Goal: Find contact information: Find contact information

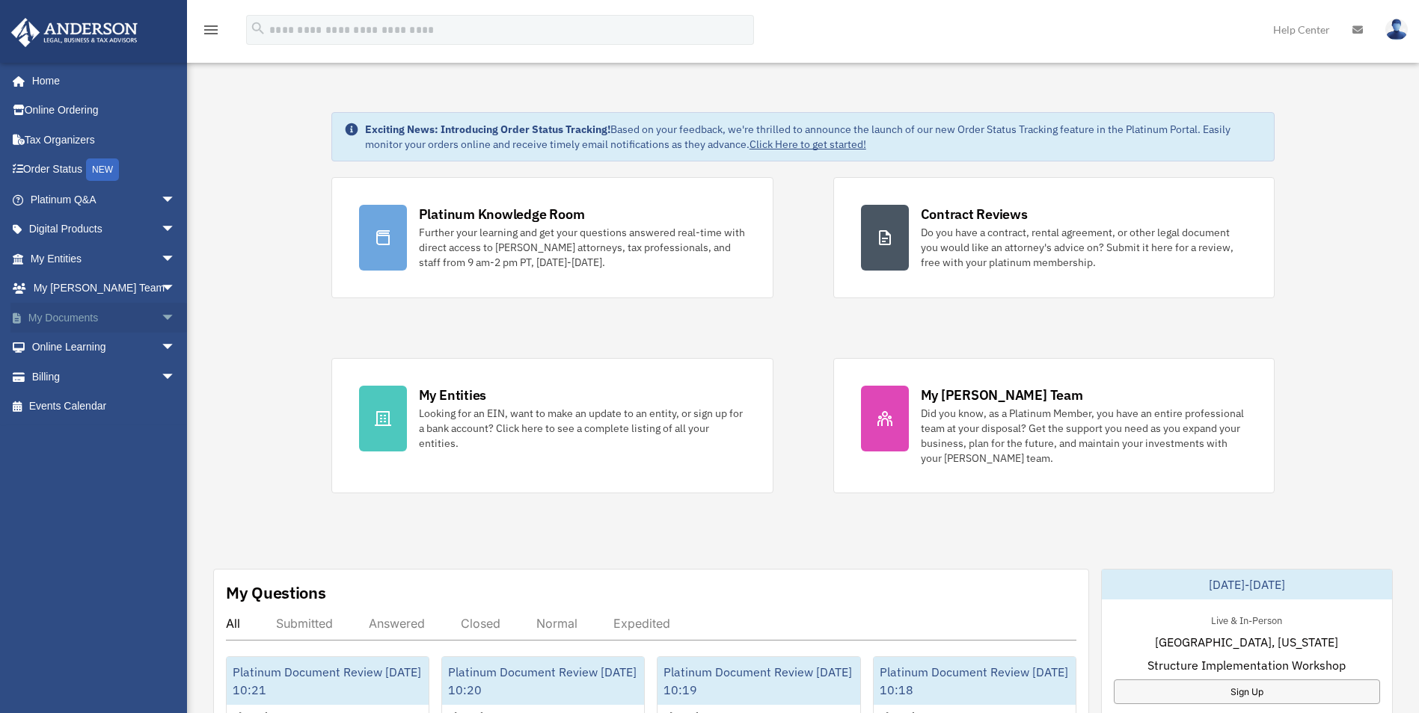
click at [161, 319] on span "arrow_drop_down" at bounding box center [176, 318] width 30 height 31
click at [84, 346] on link "Box" at bounding box center [109, 348] width 177 height 30
click at [55, 350] on link "Box" at bounding box center [109, 348] width 177 height 30
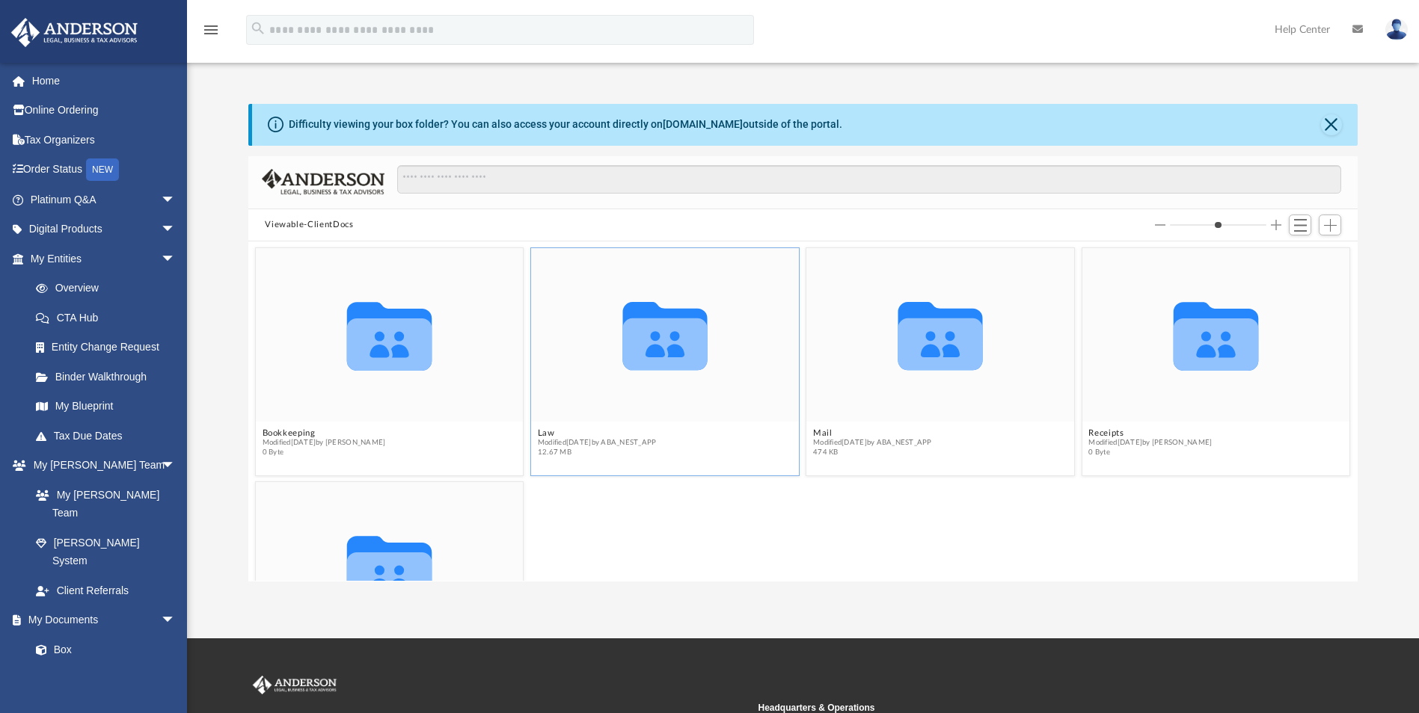
scroll to position [329, 1098]
click at [328, 228] on button "Viewable-ClientDocs" at bounding box center [309, 224] width 88 height 13
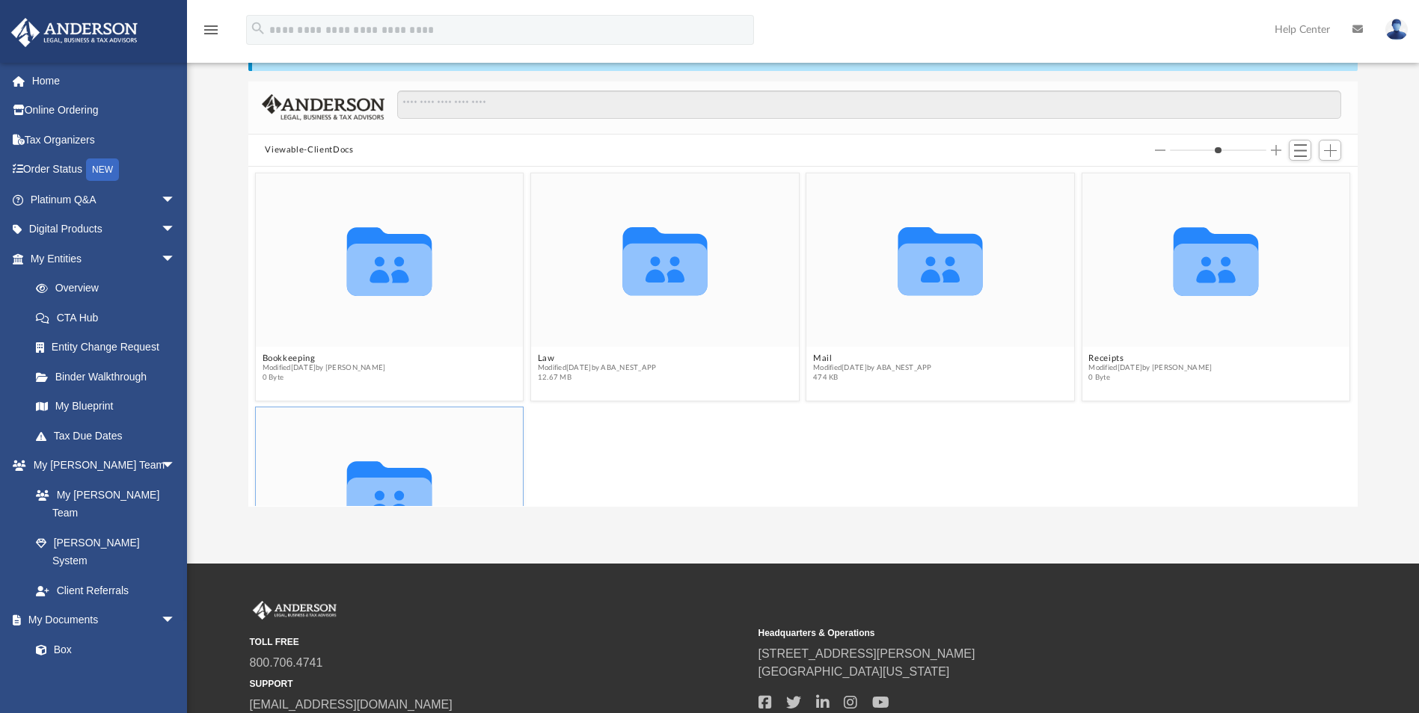
click at [427, 453] on icon "Collaborated Folder" at bounding box center [390, 494] width 161 height 104
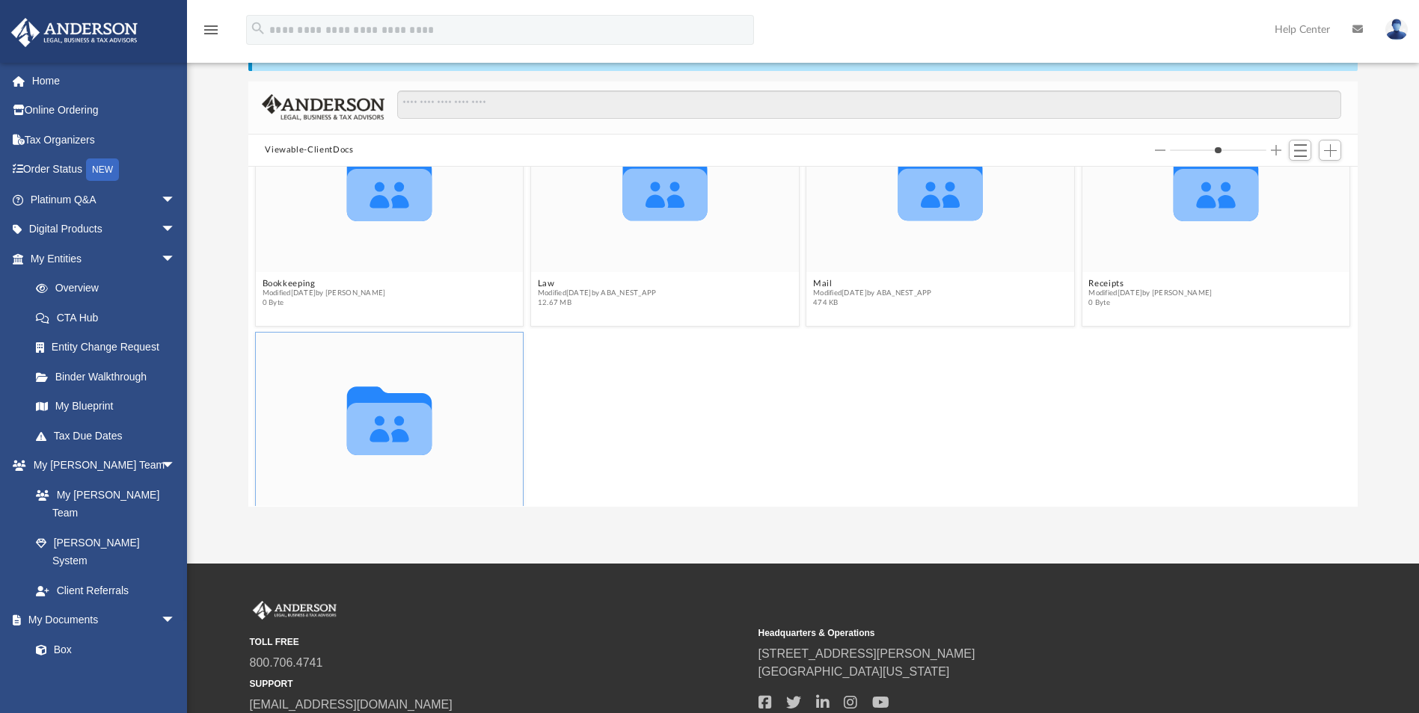
scroll to position [135, 0]
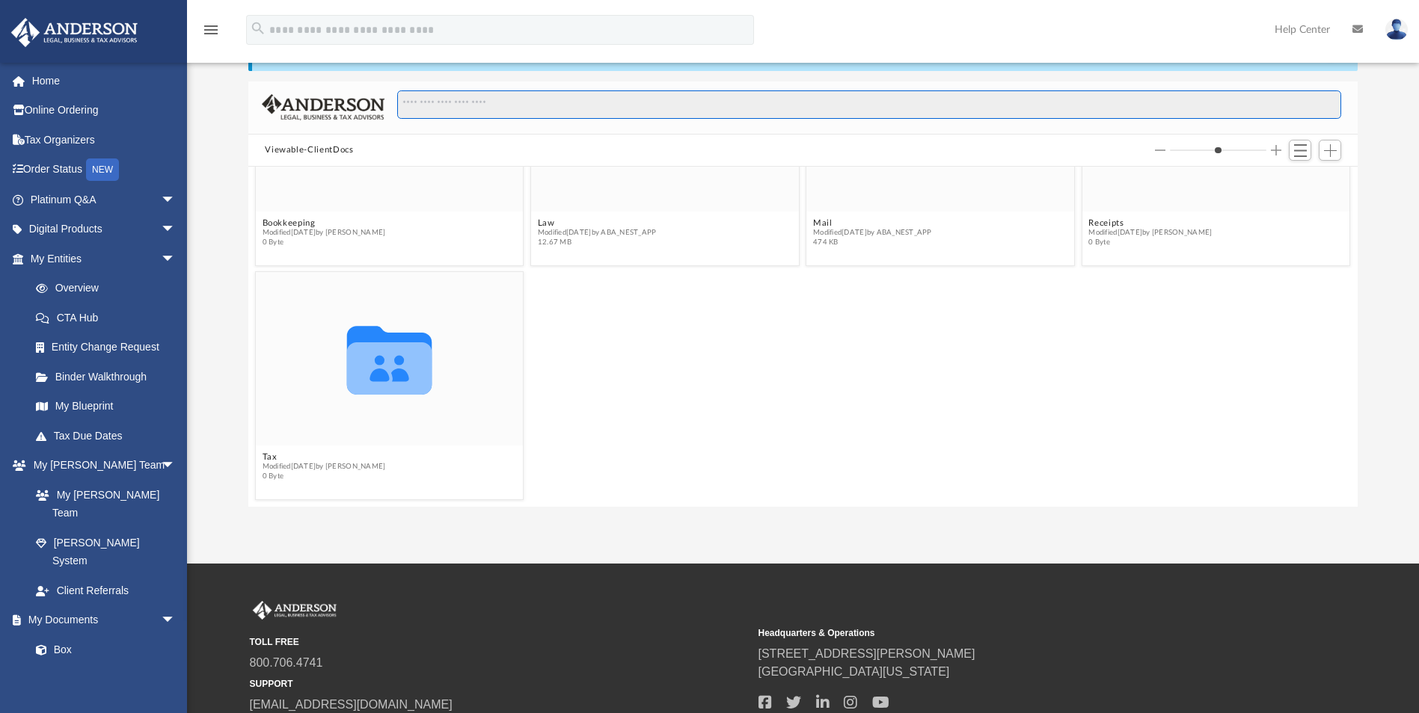
click at [442, 97] on input "Search files and folders" at bounding box center [869, 104] width 944 height 28
drag, startPoint x: 436, startPoint y: 109, endPoint x: 420, endPoint y: 106, distance: 16.0
click at [1151, 687] on div "Headquarters & Operations 3225 McLeod Dr. Las Vegas, Nevada, 89121" at bounding box center [1007, 667] width 498 height 93
click at [1051, 660] on span "[STREET_ADDRESS][PERSON_NAME]" at bounding box center [1007, 654] width 498 height 18
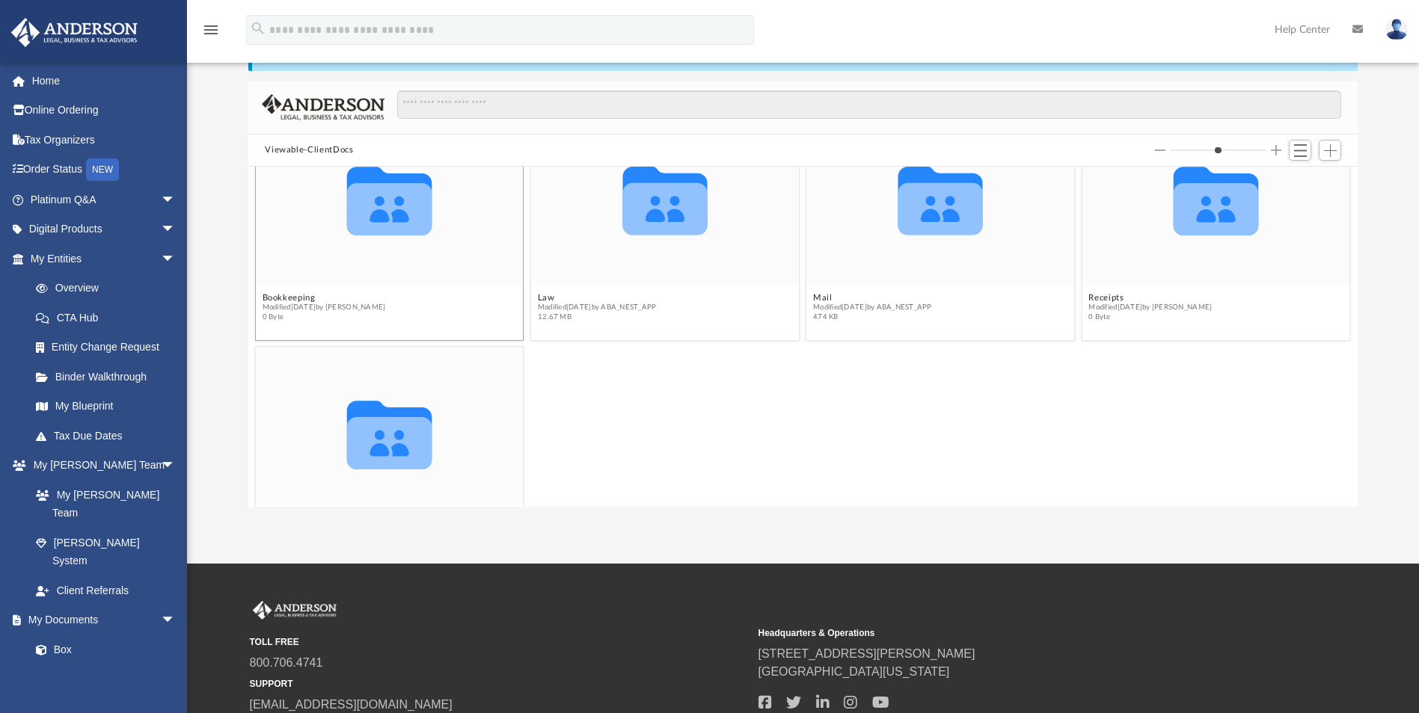
click at [373, 234] on icon "grid" at bounding box center [389, 209] width 85 height 52
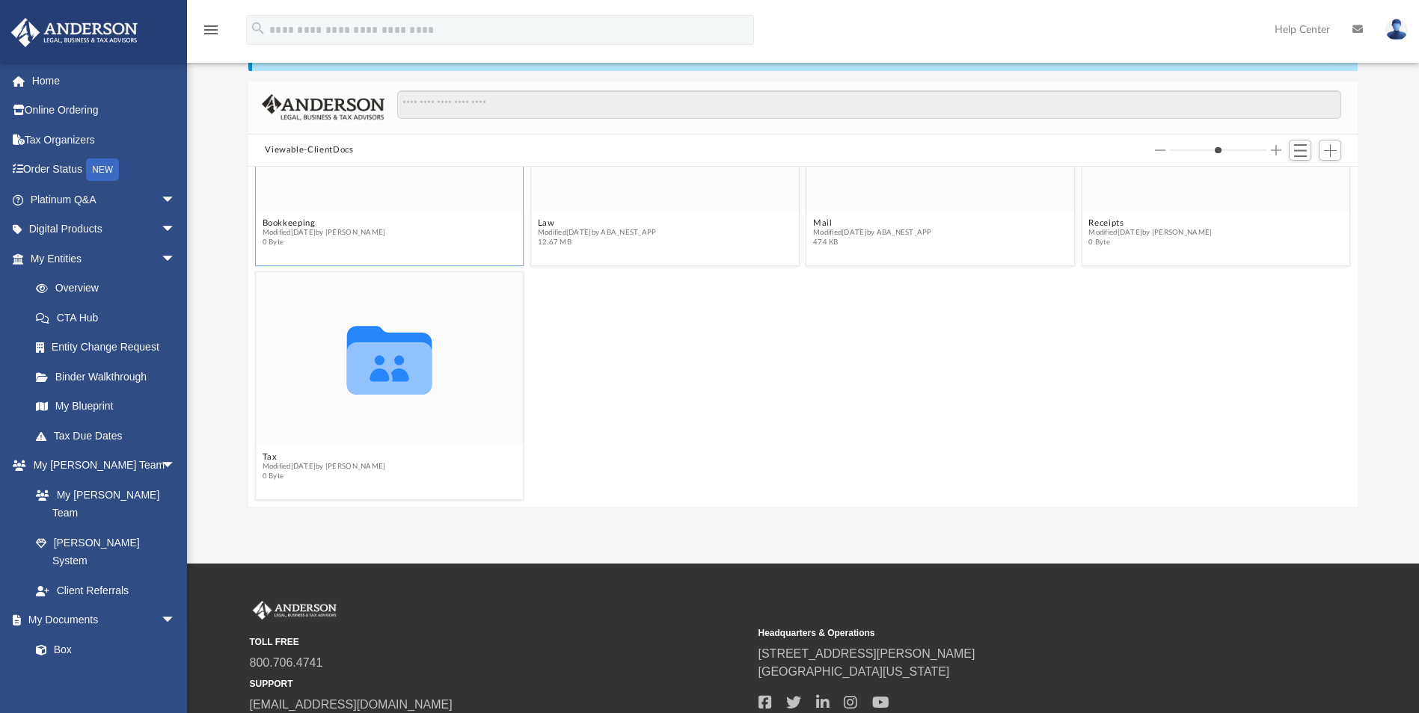
scroll to position [0, 0]
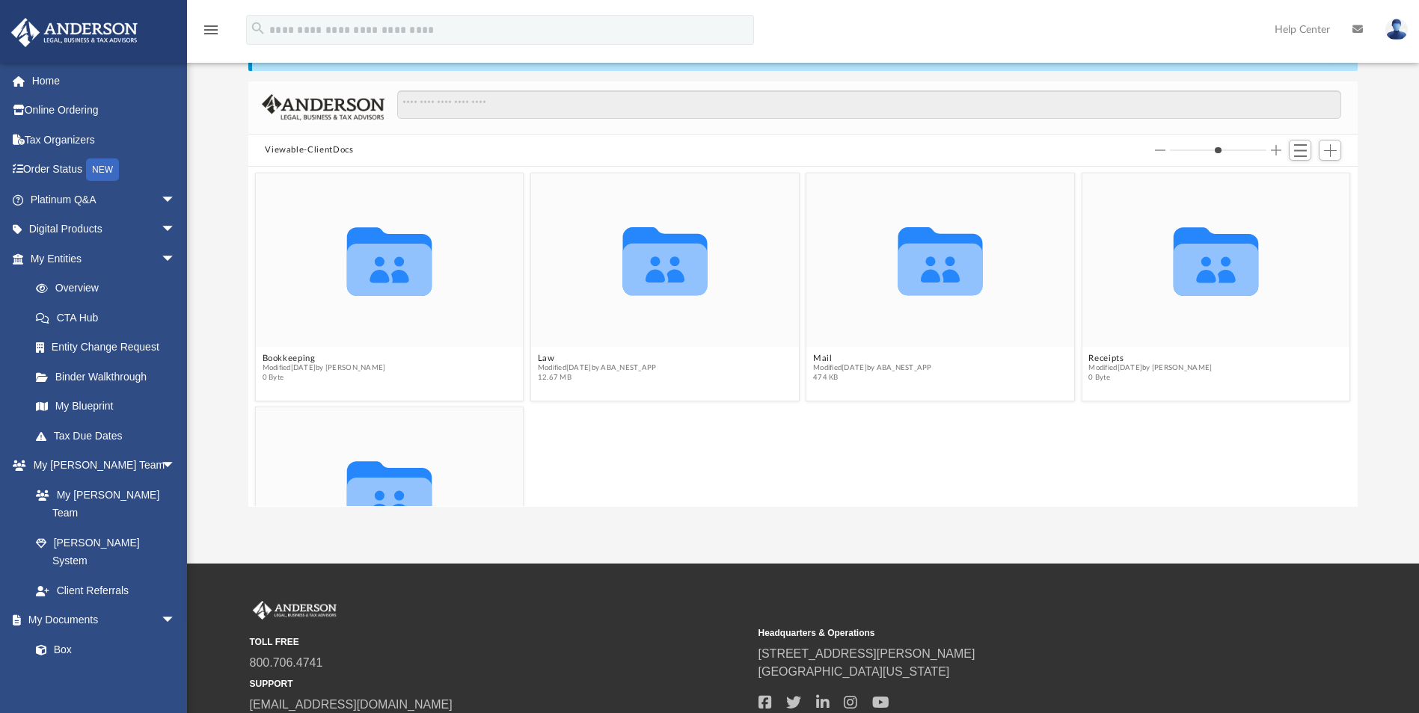
click at [337, 147] on button "Viewable-ClientDocs" at bounding box center [309, 150] width 88 height 13
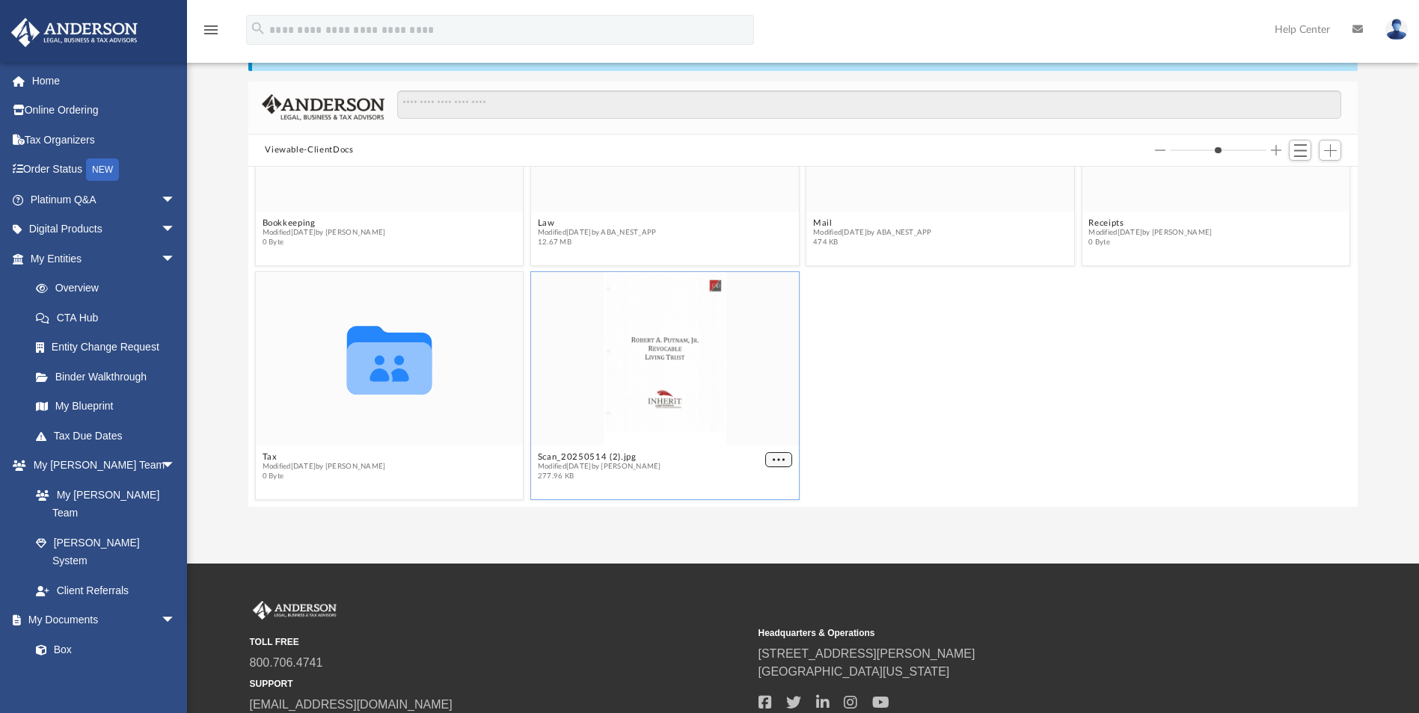
scroll to position [129, 0]
click at [769, 459] on button "More options" at bounding box center [779, 467] width 27 height 16
click at [745, 415] on li "Preview" at bounding box center [755, 414] width 43 height 16
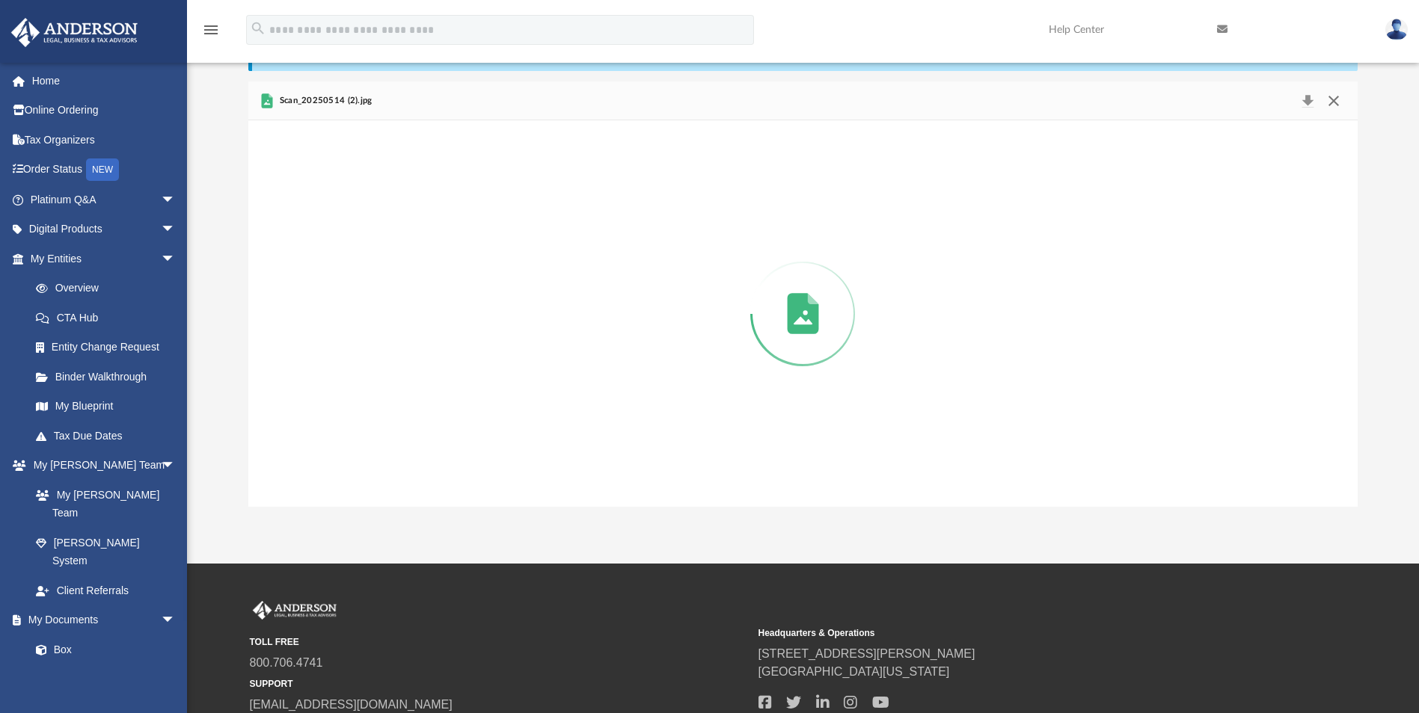
click at [1327, 101] on button "Close" at bounding box center [1333, 100] width 27 height 21
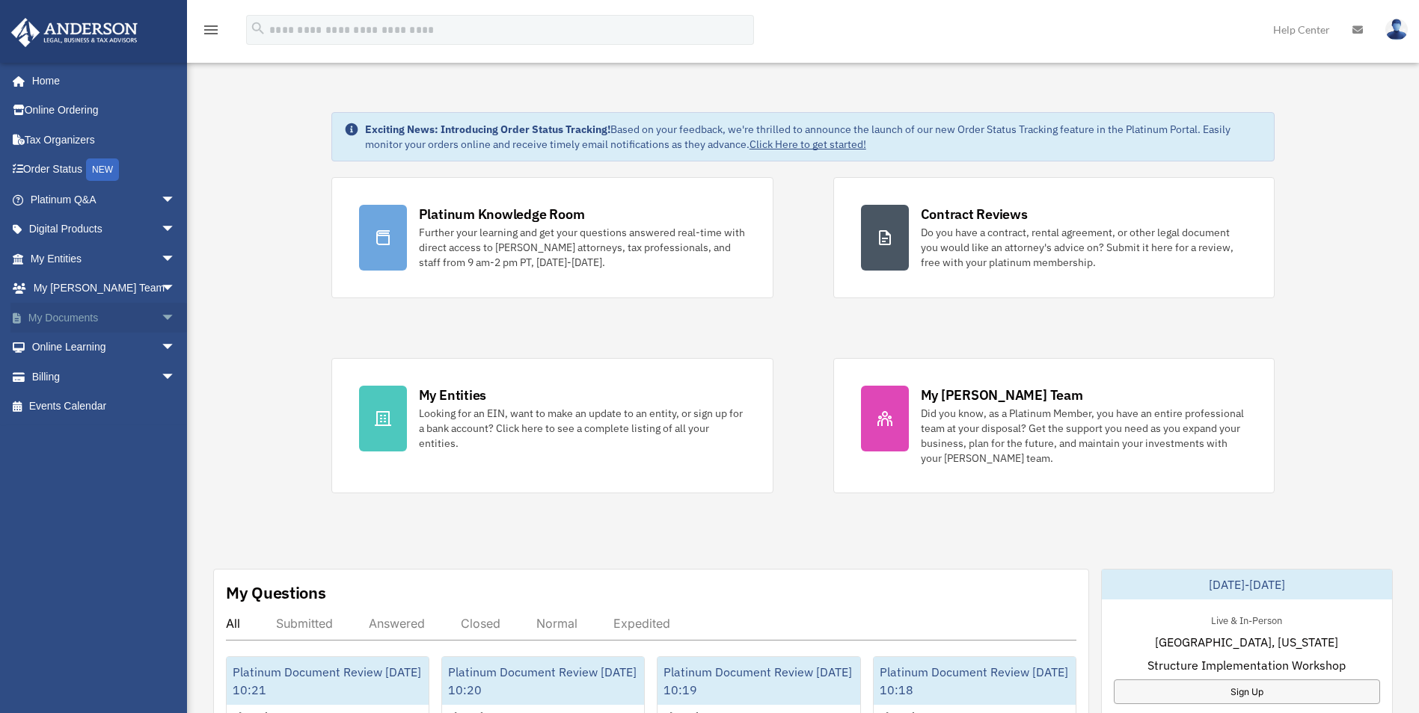
drag, startPoint x: 0, startPoint y: 0, endPoint x: 156, endPoint y: 316, distance: 351.8
click at [161, 316] on span "arrow_drop_down" at bounding box center [176, 318] width 30 height 31
click at [88, 344] on link "Box" at bounding box center [109, 348] width 177 height 30
click at [71, 346] on link "Box" at bounding box center [109, 348] width 177 height 30
click at [33, 344] on link "Box" at bounding box center [109, 348] width 177 height 30
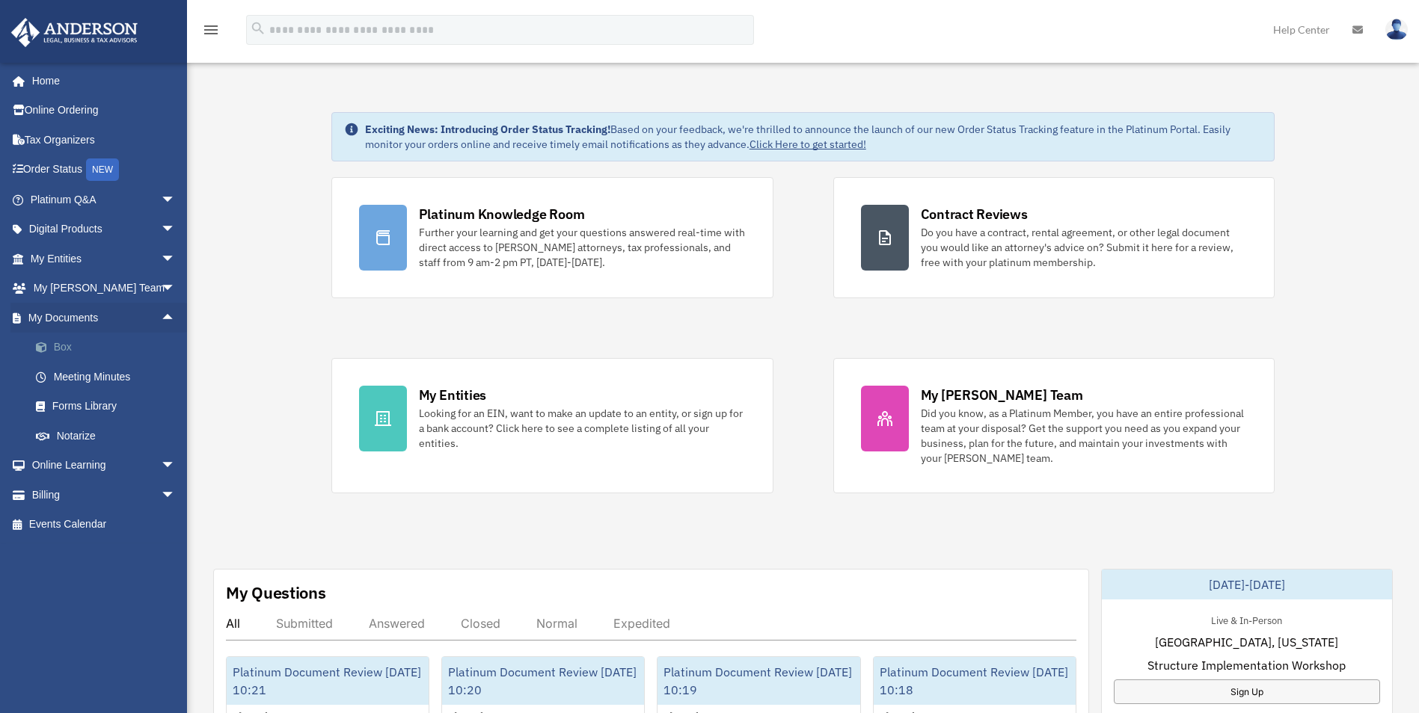
click at [44, 343] on span at bounding box center [49, 348] width 10 height 10
click at [44, 346] on span at bounding box center [49, 348] width 10 height 10
click at [50, 344] on span at bounding box center [49, 348] width 10 height 10
click at [55, 344] on link "Box" at bounding box center [109, 348] width 177 height 30
click at [67, 345] on link "Box" at bounding box center [109, 348] width 177 height 30
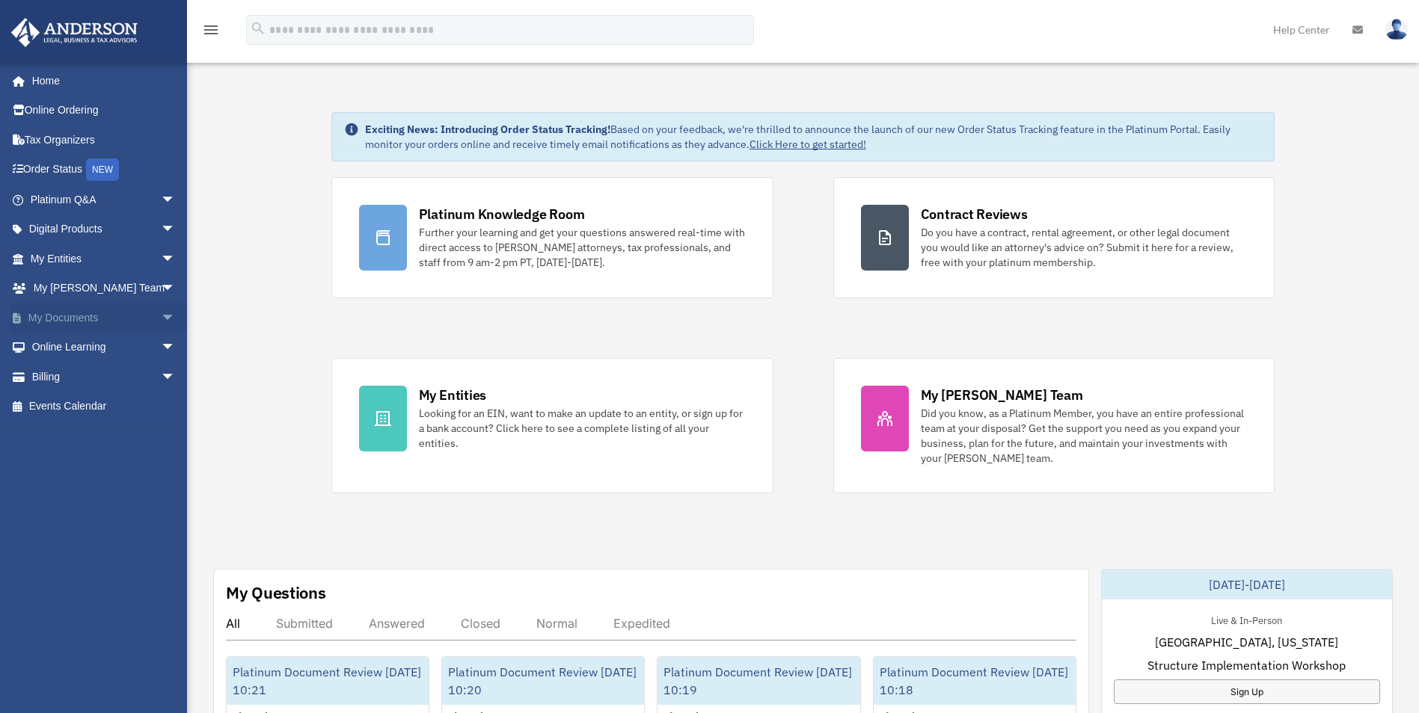
click at [161, 315] on span "arrow_drop_down" at bounding box center [176, 318] width 30 height 31
click at [94, 346] on link "Box" at bounding box center [109, 348] width 177 height 30
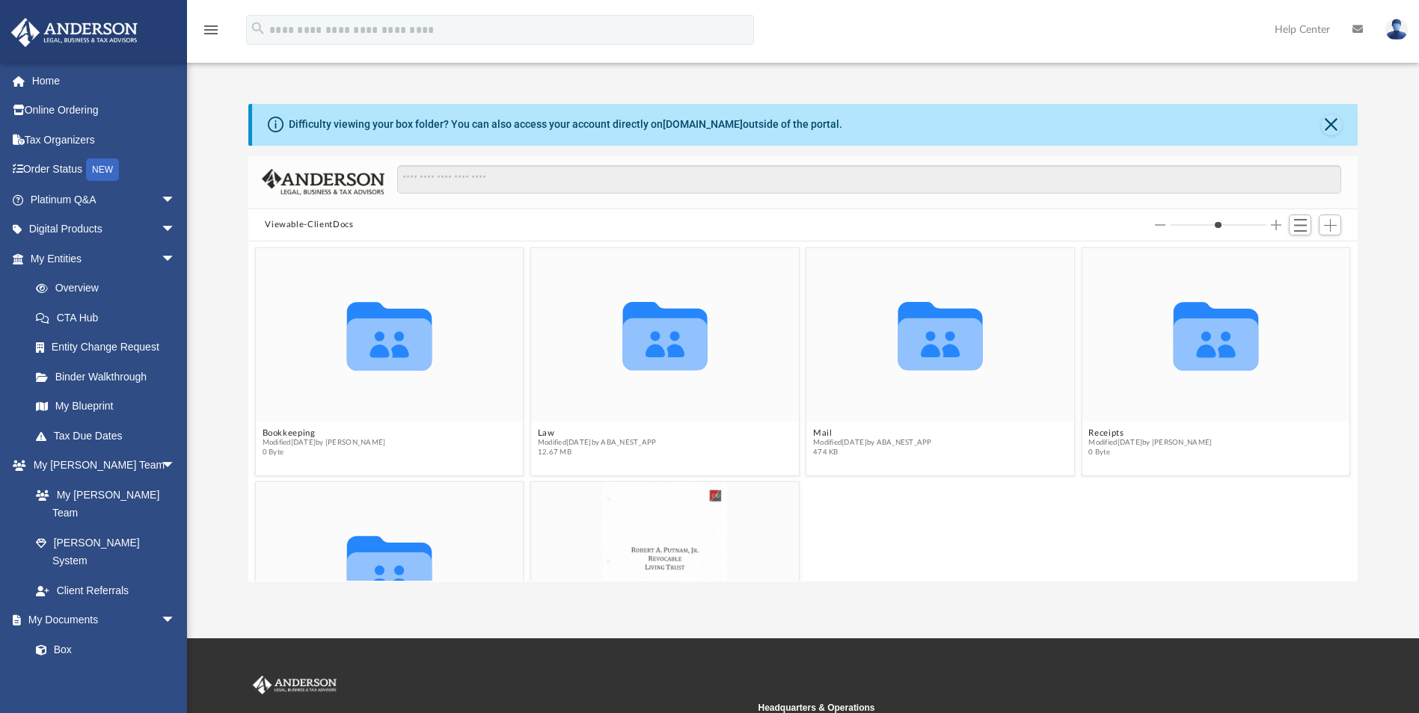
scroll to position [329, 1098]
drag, startPoint x: 703, startPoint y: 524, endPoint x: 639, endPoint y: 541, distance: 65.9
drag, startPoint x: 639, startPoint y: 541, endPoint x: 683, endPoint y: 562, distance: 47.8
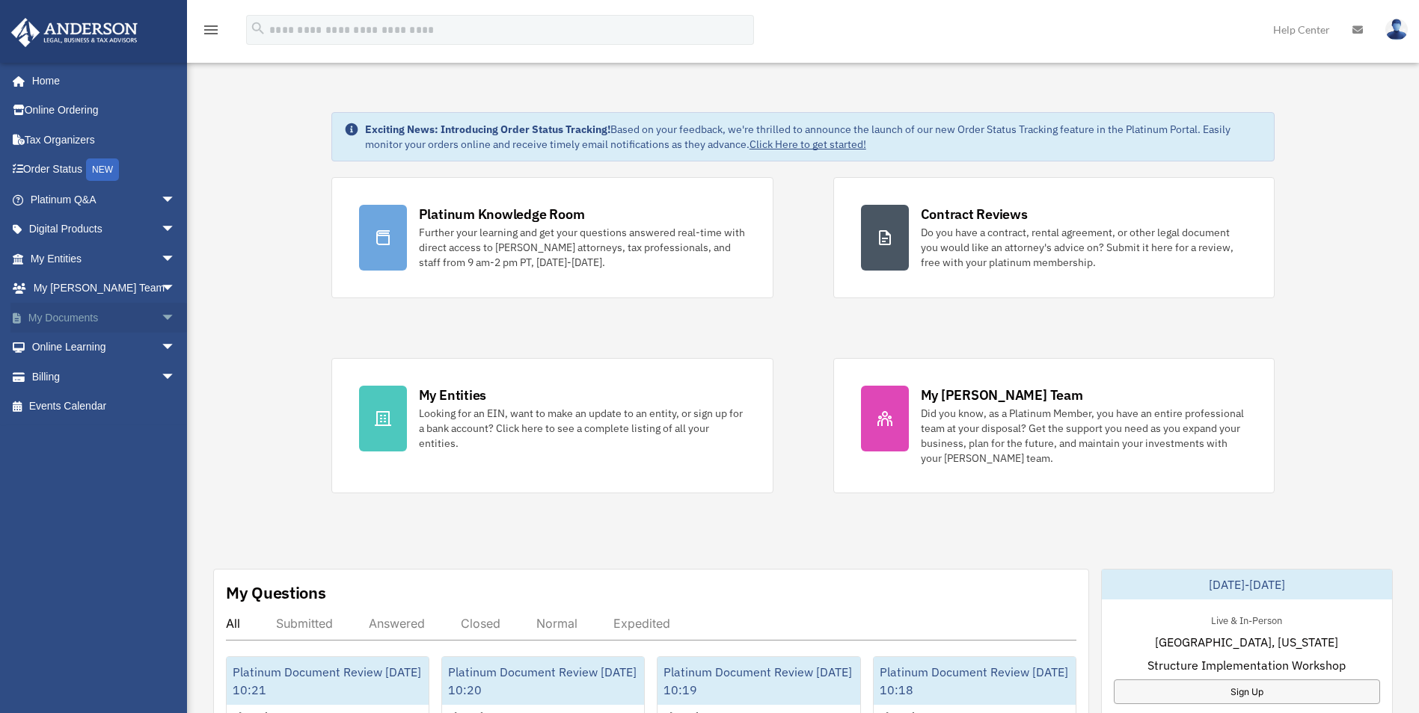
click at [69, 319] on link "My Documents arrow_drop_down" at bounding box center [104, 318] width 188 height 30
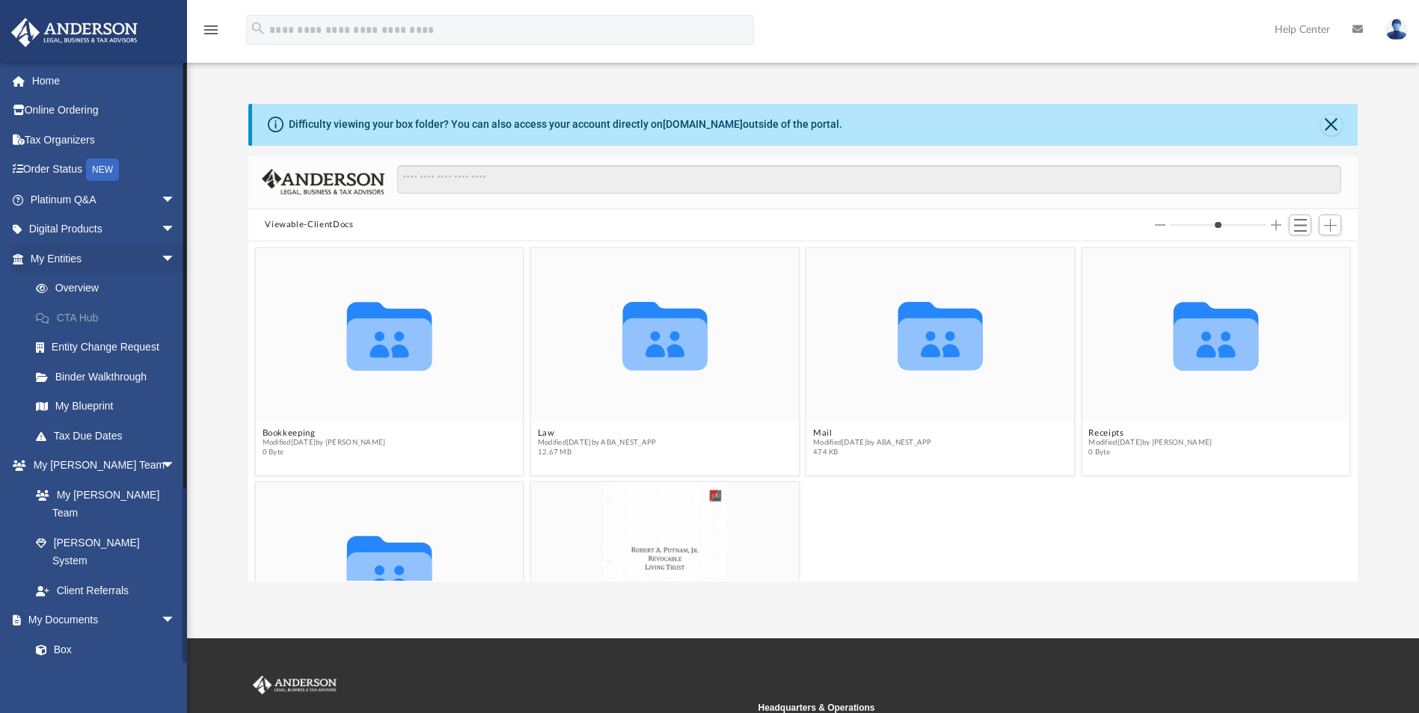
scroll to position [329, 1098]
click at [412, 176] on input "Search files and folders" at bounding box center [869, 179] width 944 height 28
click at [415, 182] on input "Search files and folders" at bounding box center [869, 179] width 944 height 28
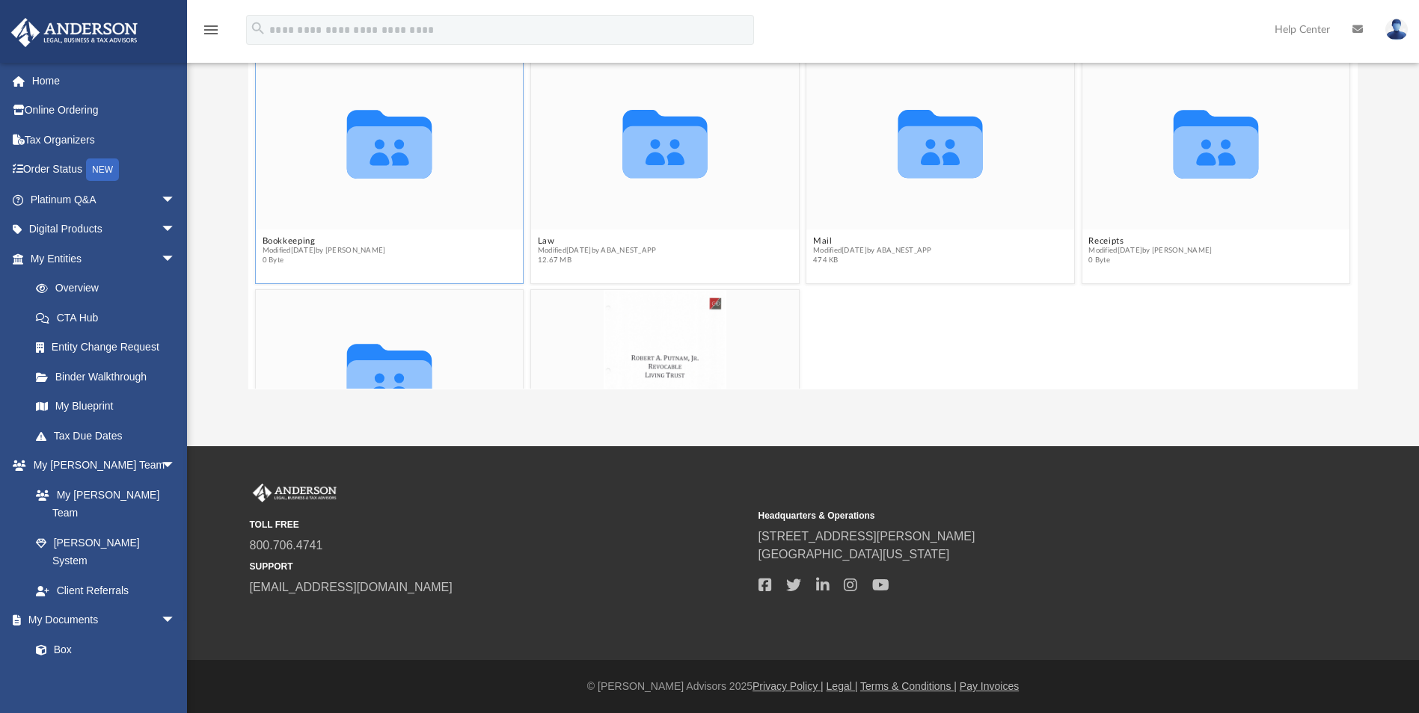
scroll to position [0, 0]
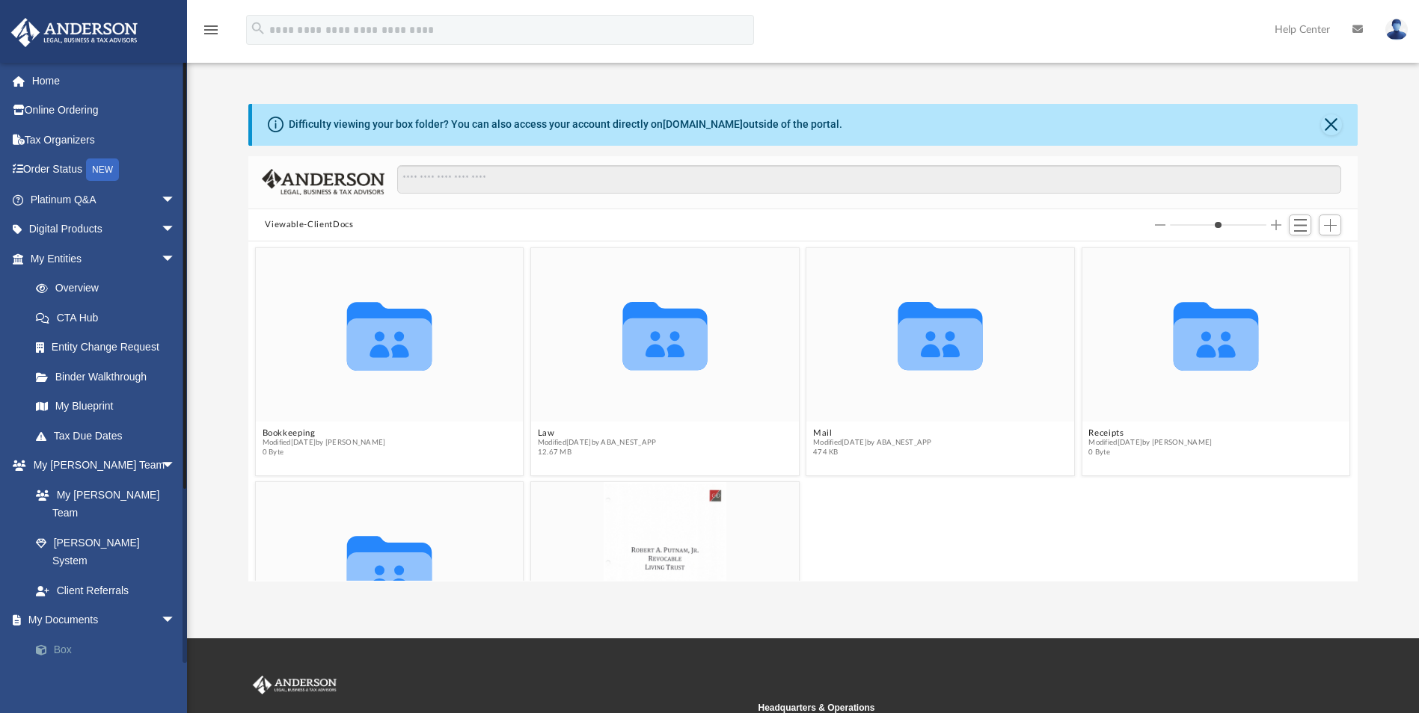
click at [44, 645] on span at bounding box center [49, 650] width 10 height 10
click at [54, 635] on link "Box" at bounding box center [109, 650] width 177 height 30
click at [1214, 387] on div "Collaborated Folder" at bounding box center [1216, 334] width 268 height 173
drag, startPoint x: 1214, startPoint y: 387, endPoint x: 1223, endPoint y: 403, distance: 18.5
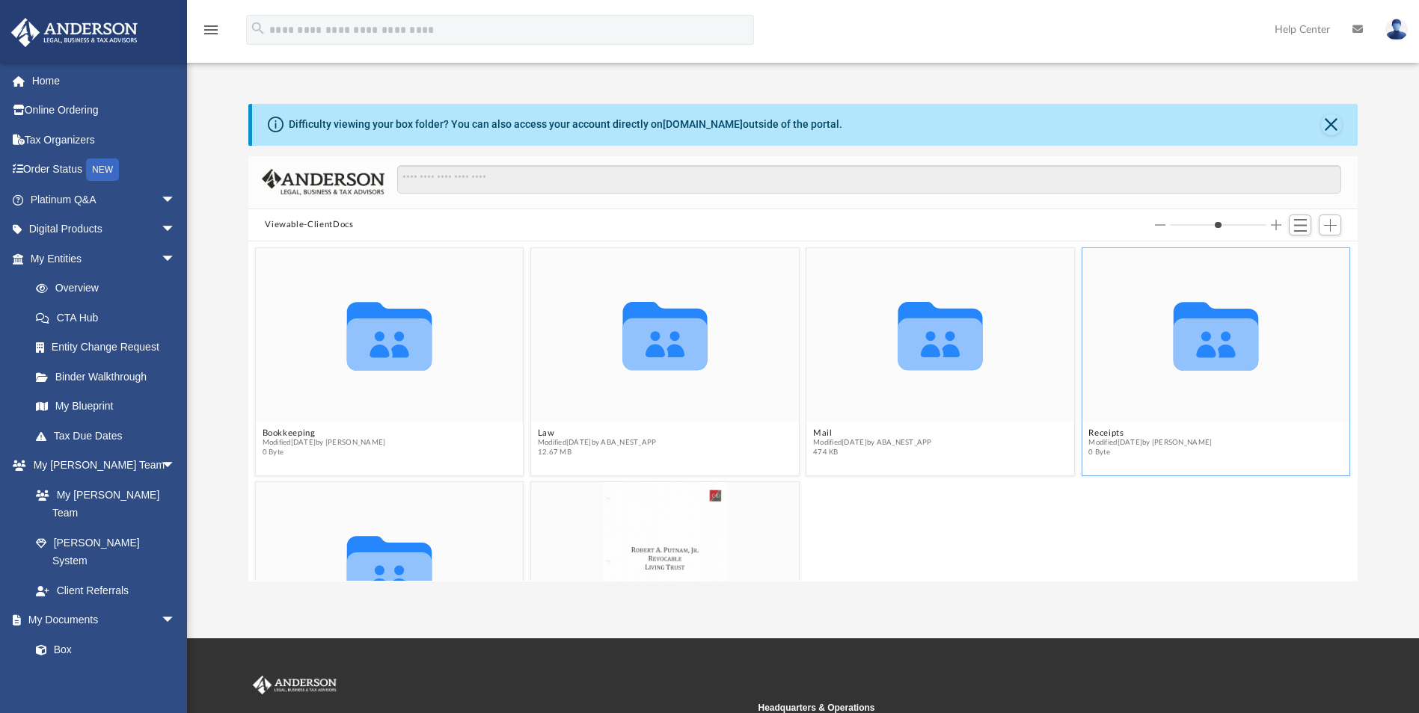
click at [1224, 407] on div "Collaborated Folder" at bounding box center [1216, 334] width 268 height 173
click at [1223, 403] on div "Collaborated Folder" at bounding box center [1216, 334] width 268 height 173
drag, startPoint x: 667, startPoint y: 555, endPoint x: 460, endPoint y: 183, distance: 425.5
click at [460, 183] on input "Search files and folders" at bounding box center [869, 179] width 944 height 28
drag, startPoint x: 296, startPoint y: 224, endPoint x: 313, endPoint y: 224, distance: 16.5
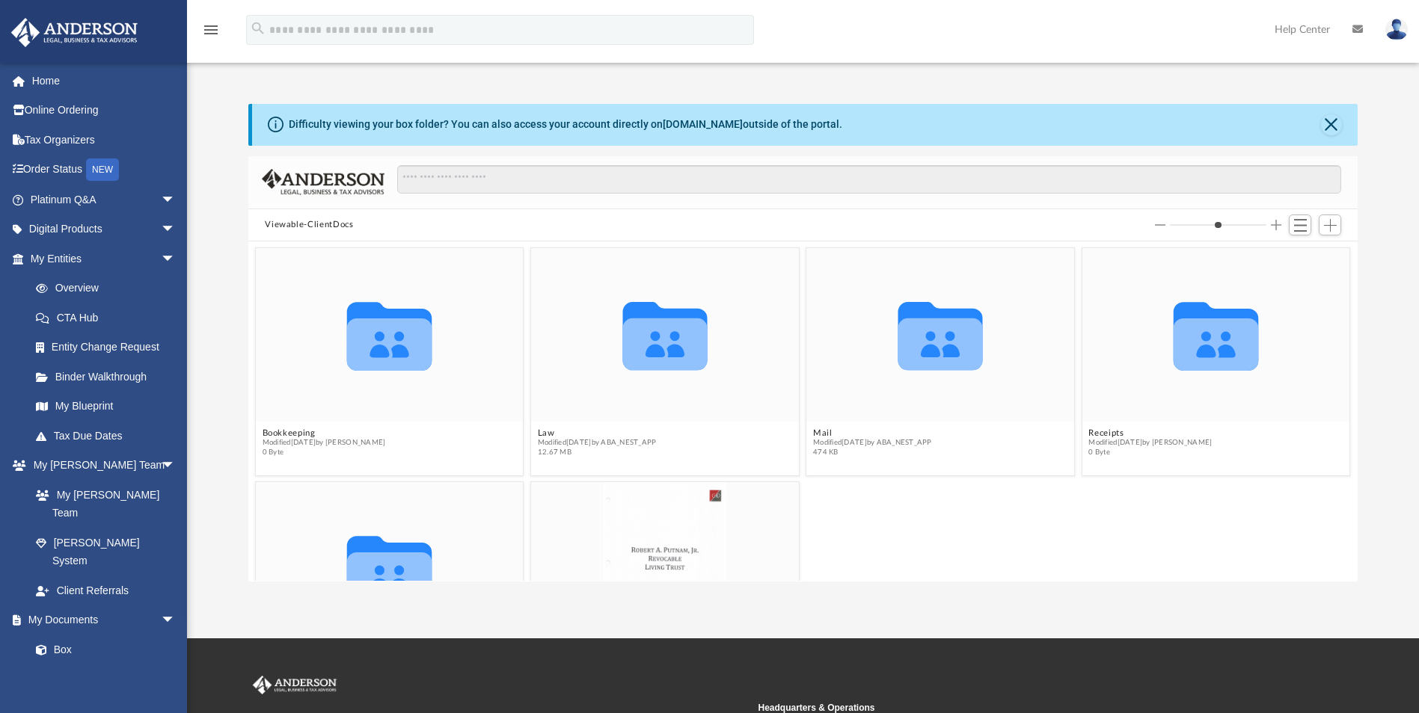
click at [301, 228] on button "Viewable-ClientDocs" at bounding box center [309, 224] width 88 height 13
click at [315, 221] on button "Viewable-ClientDocs" at bounding box center [309, 224] width 88 height 13
click at [425, 176] on input "Search files and folders" at bounding box center [869, 179] width 944 height 28
click at [408, 376] on icon "Collaborated Folder" at bounding box center [390, 335] width 161 height 104
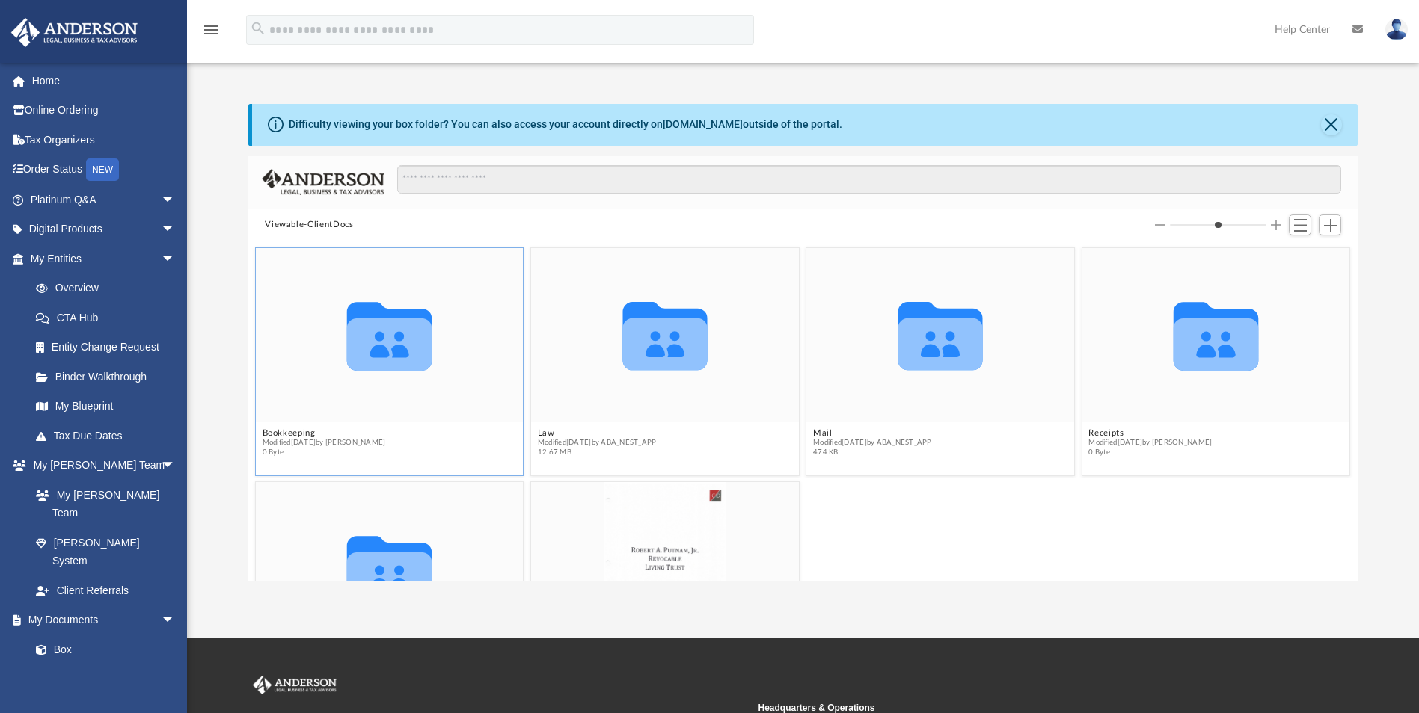
drag, startPoint x: 409, startPoint y: 375, endPoint x: 418, endPoint y: 365, distance: 13.2
click at [417, 366] on icon "Collaborated Folder" at bounding box center [390, 335] width 161 height 104
click at [304, 429] on button "Bookkeeping" at bounding box center [323, 434] width 123 height 10
click at [304, 426] on figcaption "Bookkeeping Modified Sat May 17 2025 by Charles Rogler 0 Byte" at bounding box center [390, 443] width 268 height 40
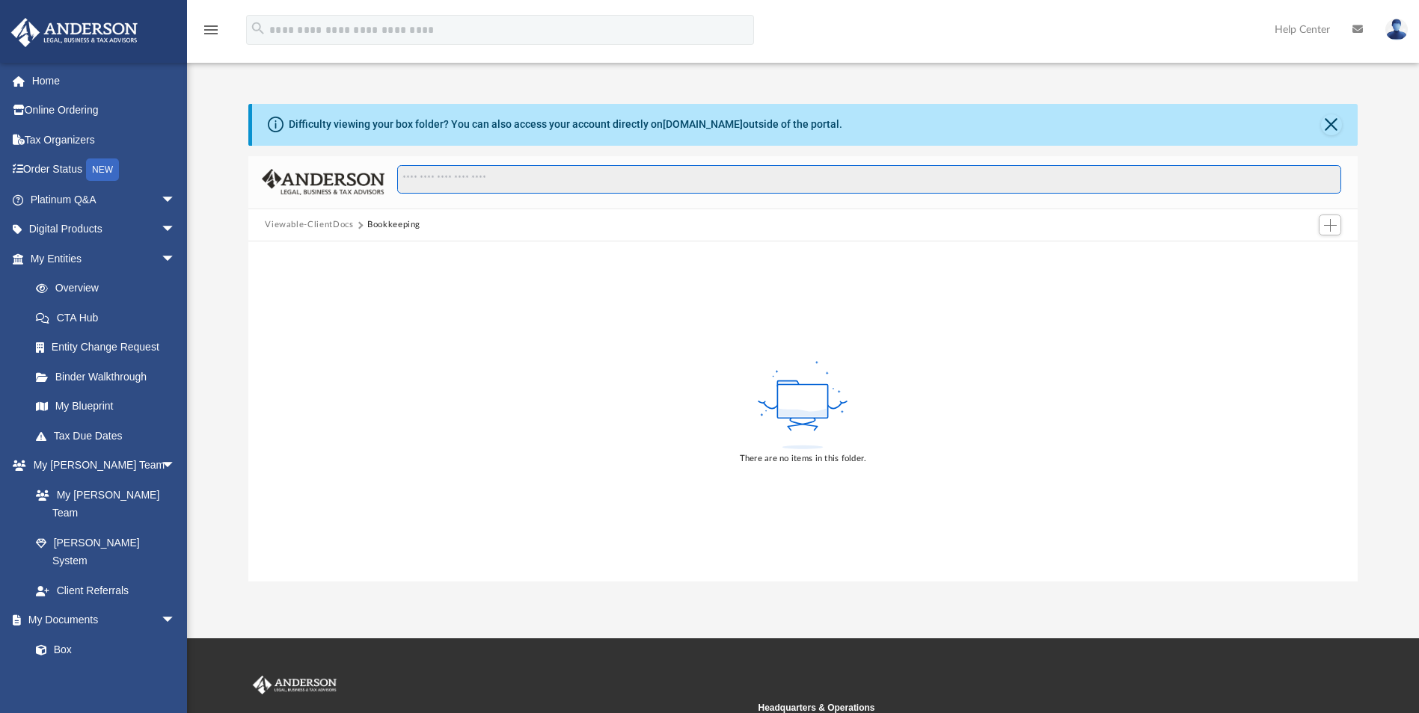
click at [455, 185] on input "Search files and folders" at bounding box center [869, 179] width 944 height 28
click at [428, 172] on input "Search files and folders" at bounding box center [869, 179] width 944 height 28
click at [112, 635] on link "Box" at bounding box center [109, 650] width 177 height 30
click at [45, 645] on span at bounding box center [49, 650] width 10 height 10
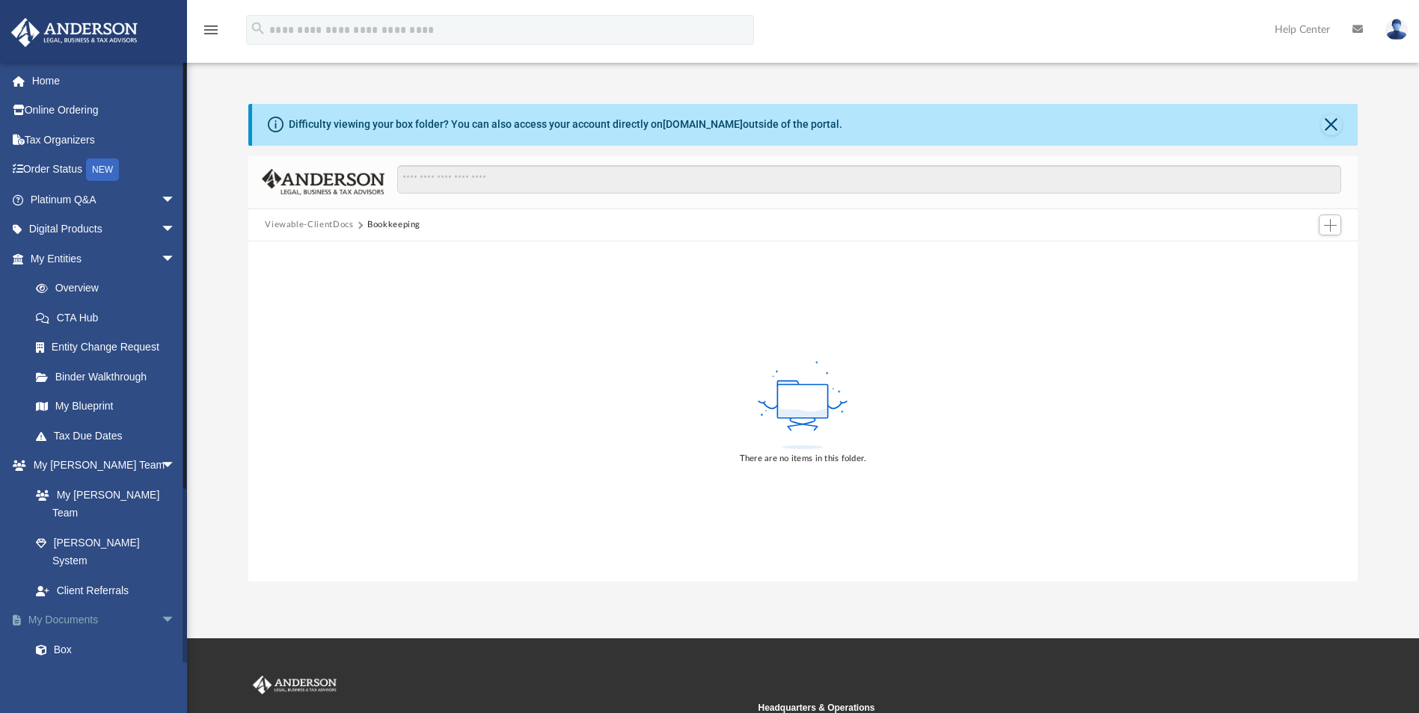
click at [165, 606] on span "arrow_drop_down" at bounding box center [176, 621] width 30 height 31
click at [88, 606] on link "My Documents arrow_drop_up" at bounding box center [104, 621] width 188 height 30
drag, startPoint x: 1338, startPoint y: 126, endPoint x: 1331, endPoint y: 136, distance: 11.8
click at [1335, 126] on button "Close" at bounding box center [1331, 124] width 21 height 21
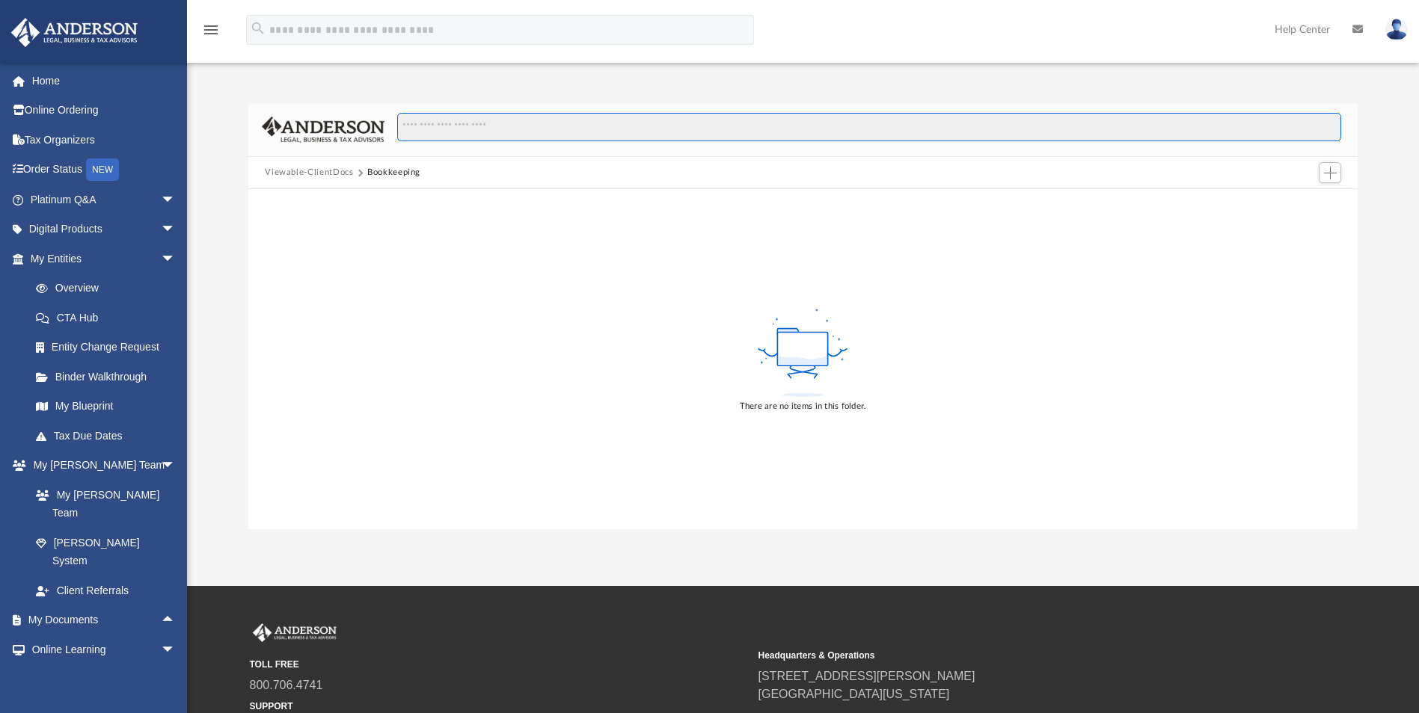
drag, startPoint x: 462, startPoint y: 135, endPoint x: 459, endPoint y: 146, distance: 10.9
click at [462, 137] on input "Search files and folders" at bounding box center [869, 127] width 944 height 28
click at [426, 175] on div "Viewable-ClientDocs Bookkeeping" at bounding box center [349, 172] width 168 height 13
click at [322, 171] on button "Viewable-ClientDocs" at bounding box center [309, 172] width 88 height 13
click at [322, 177] on button "Viewable-ClientDocs" at bounding box center [309, 172] width 88 height 13
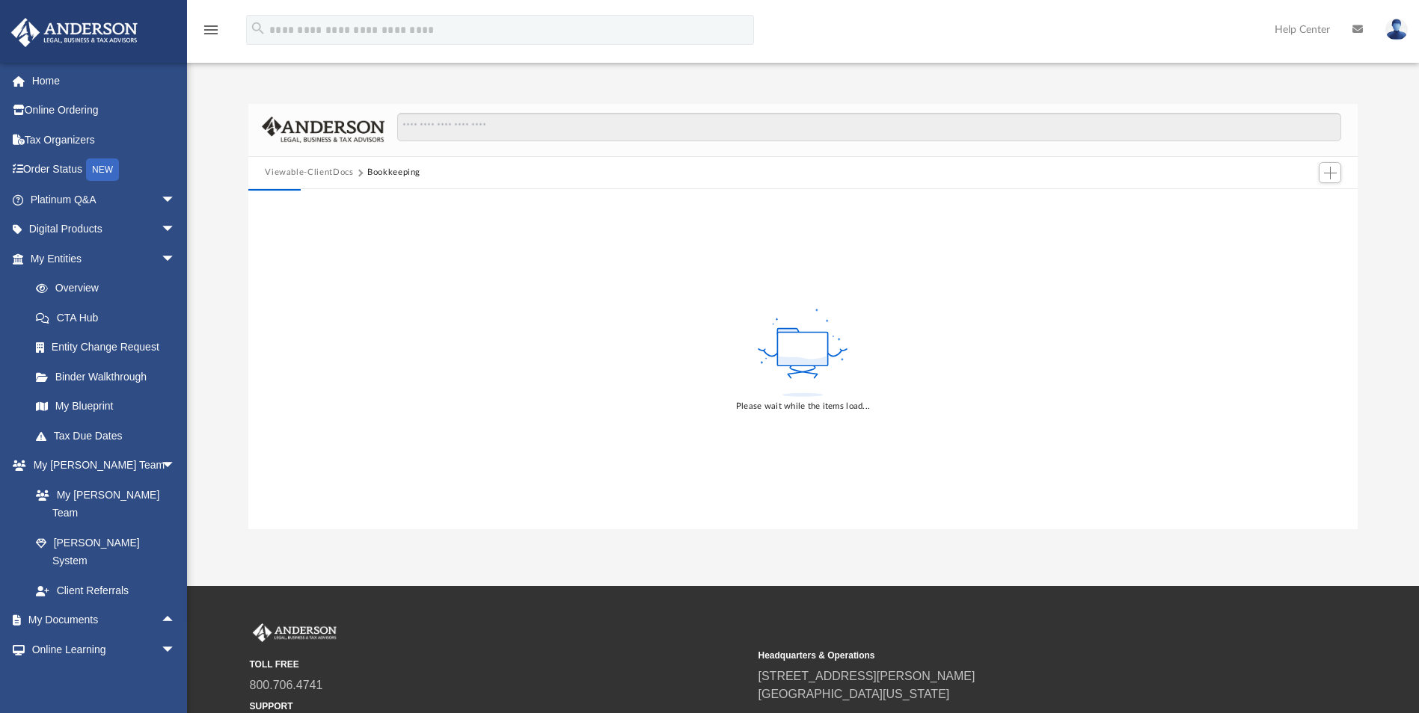
click at [322, 179] on button "Viewable-ClientDocs" at bounding box center [309, 172] width 88 height 13
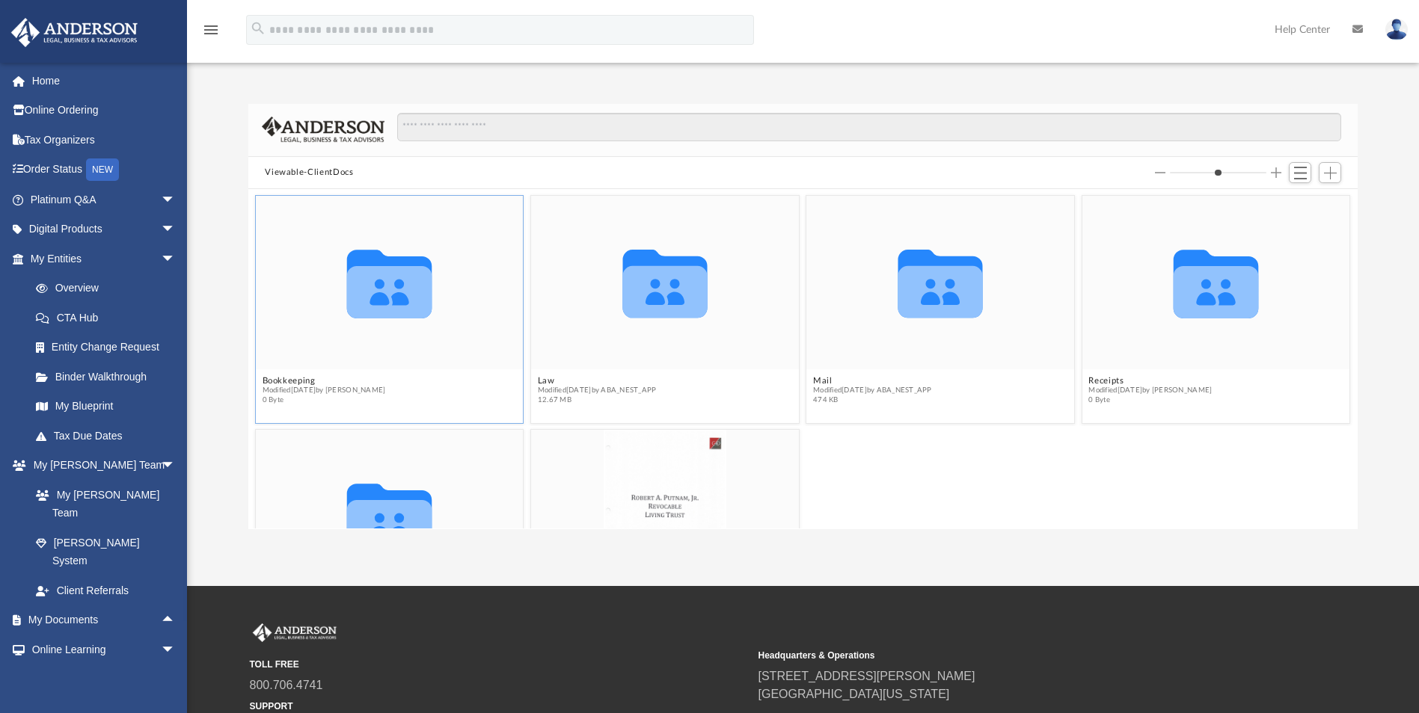
scroll to position [329, 1098]
drag, startPoint x: 845, startPoint y: 473, endPoint x: 1003, endPoint y: 563, distance: 181.5
click at [1003, 563] on div "App mjpahno@gmail.com Sign Out mjpahno@gmail.com Home Online Ordering Tax Organ…" at bounding box center [709, 293] width 1419 height 586
click at [878, 479] on div "Collaborated Folder Tax Modified Sat May 17 2025 by Charles Rogler 0 Byte Scan_…" at bounding box center [803, 544] width 1102 height 236
click at [441, 121] on input "Search files and folders" at bounding box center [869, 127] width 944 height 28
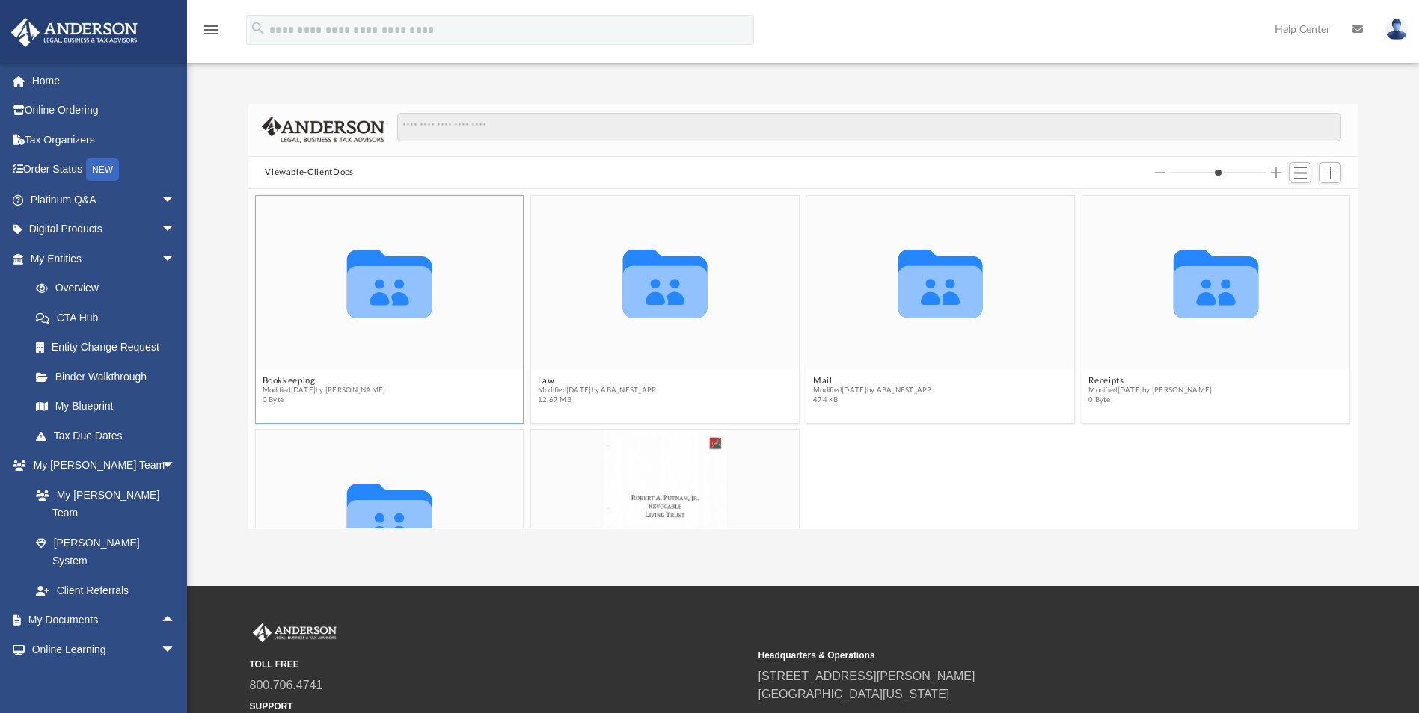
click at [387, 338] on div "Collaborated Folder" at bounding box center [390, 282] width 268 height 173
click at [387, 336] on div "Collaborated Folder" at bounding box center [390, 282] width 268 height 173
click at [273, 383] on button "Bookkeeping" at bounding box center [323, 381] width 123 height 10
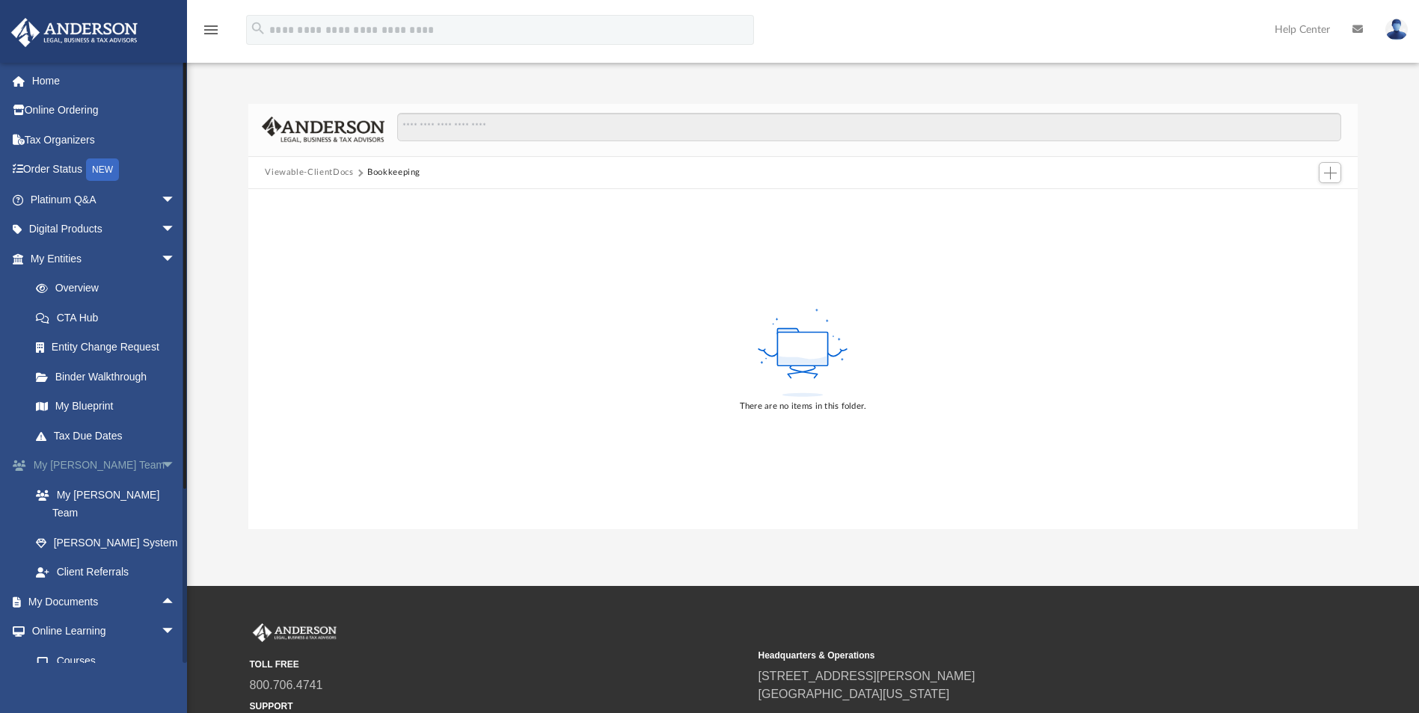
click at [161, 462] on span "arrow_drop_down" at bounding box center [176, 466] width 30 height 31
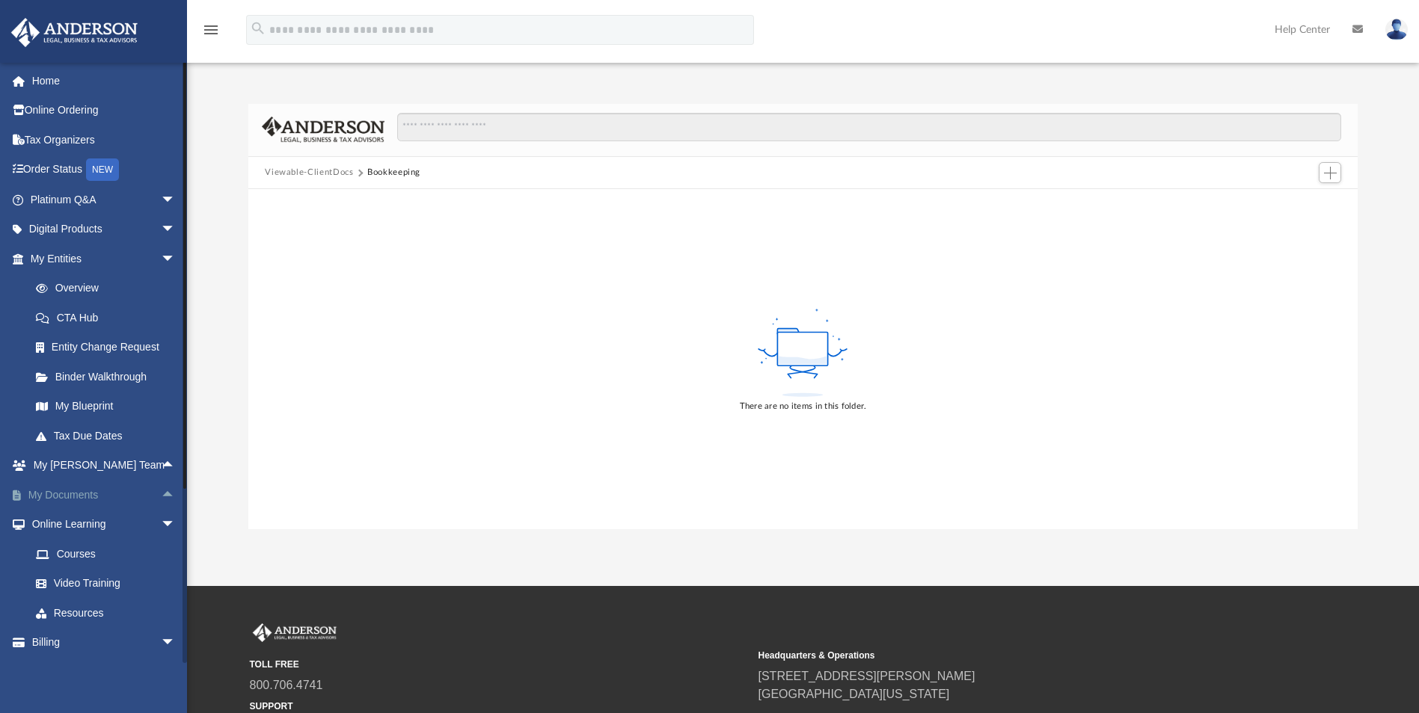
click at [161, 487] on span "arrow_drop_up" at bounding box center [176, 495] width 30 height 31
click at [133, 520] on link "Box" at bounding box center [109, 525] width 177 height 30
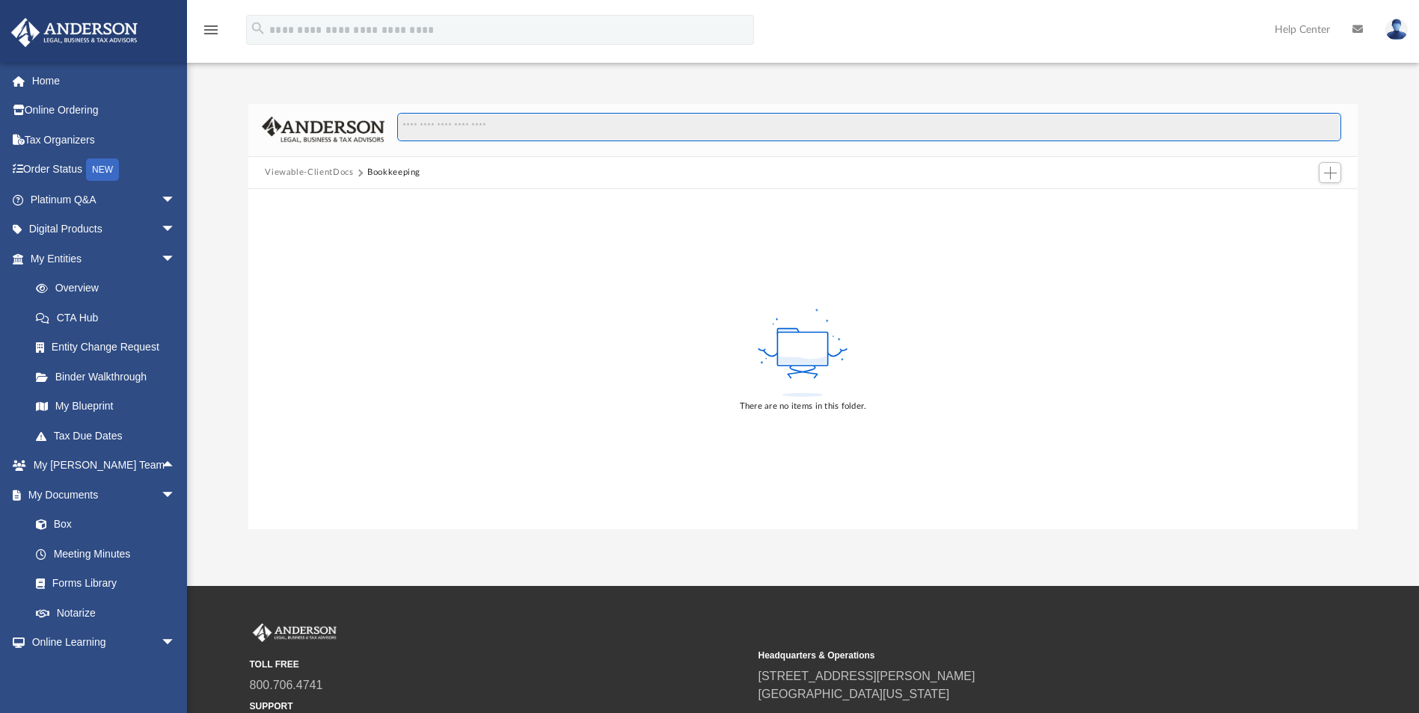
click at [451, 126] on input "Search files and folders" at bounding box center [869, 127] width 944 height 28
click at [437, 123] on input "Search files and folders" at bounding box center [869, 127] width 944 height 28
click at [389, 176] on button "Bookkeeping" at bounding box center [393, 172] width 53 height 13
click at [389, 180] on div "Viewable-ClientDocs Bookkeeping" at bounding box center [802, 173] width 1108 height 33
click at [388, 178] on button "Bookkeeping" at bounding box center [393, 172] width 53 height 13
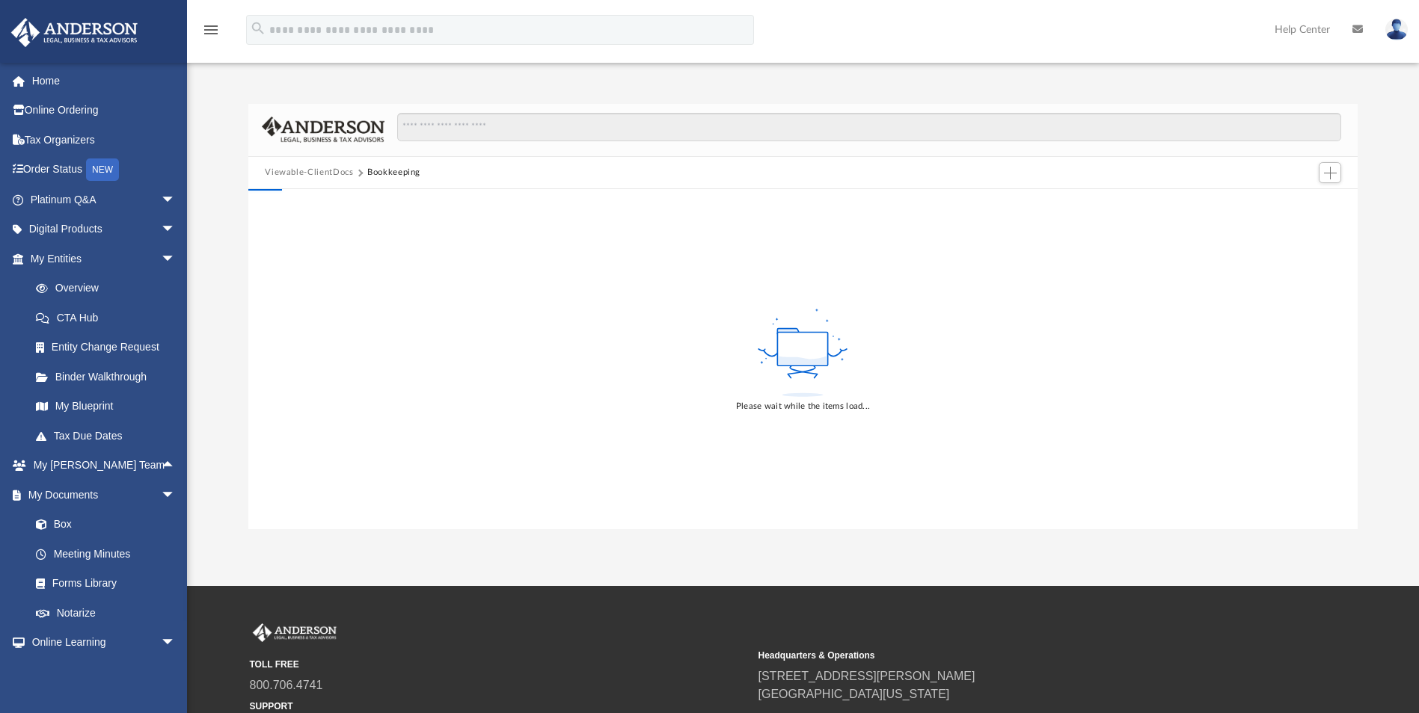
click at [388, 173] on button "Bookkeeping" at bounding box center [393, 172] width 53 height 13
click at [161, 491] on span "arrow_drop_down" at bounding box center [176, 495] width 30 height 31
click at [161, 485] on span "arrow_drop_up" at bounding box center [176, 495] width 30 height 31
click at [87, 523] on link "Box" at bounding box center [109, 525] width 177 height 30
click at [69, 528] on link "Box" at bounding box center [109, 525] width 177 height 30
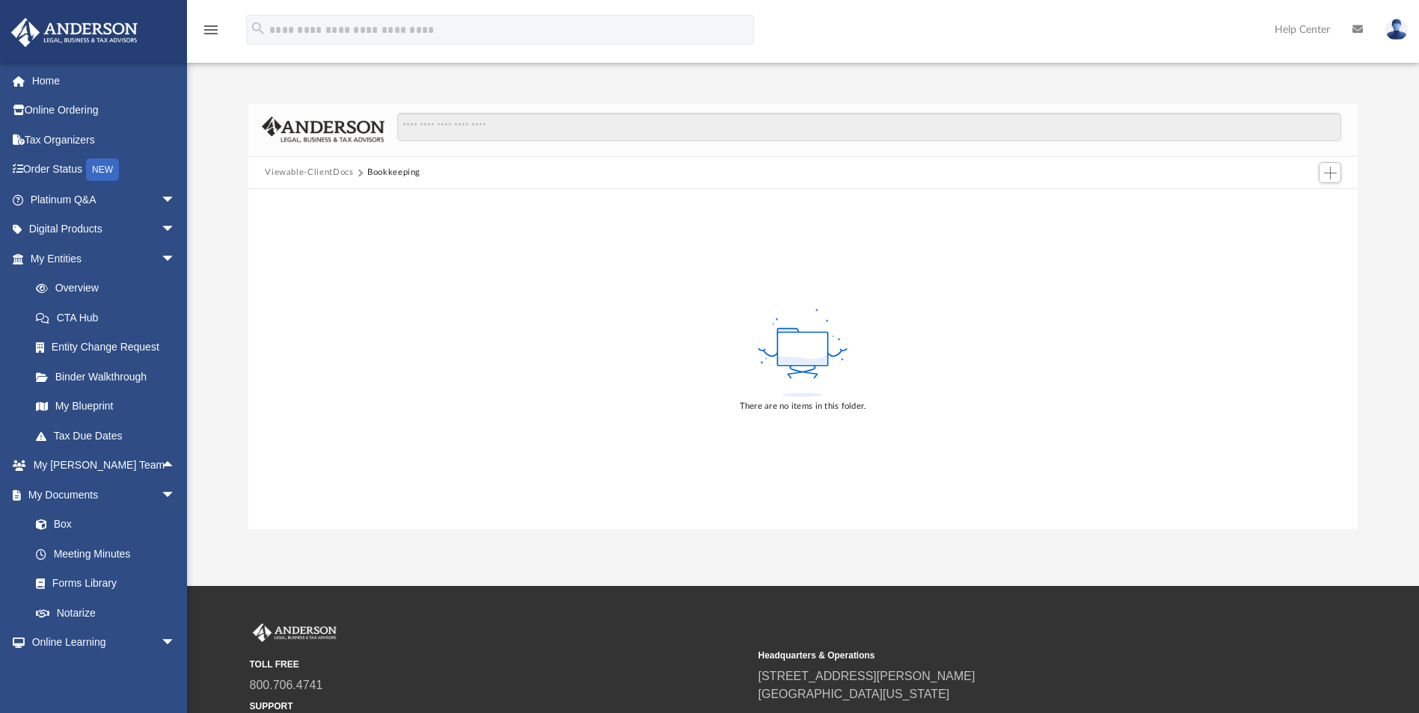
click at [381, 171] on button "Bookkeeping" at bounding box center [393, 172] width 53 height 13
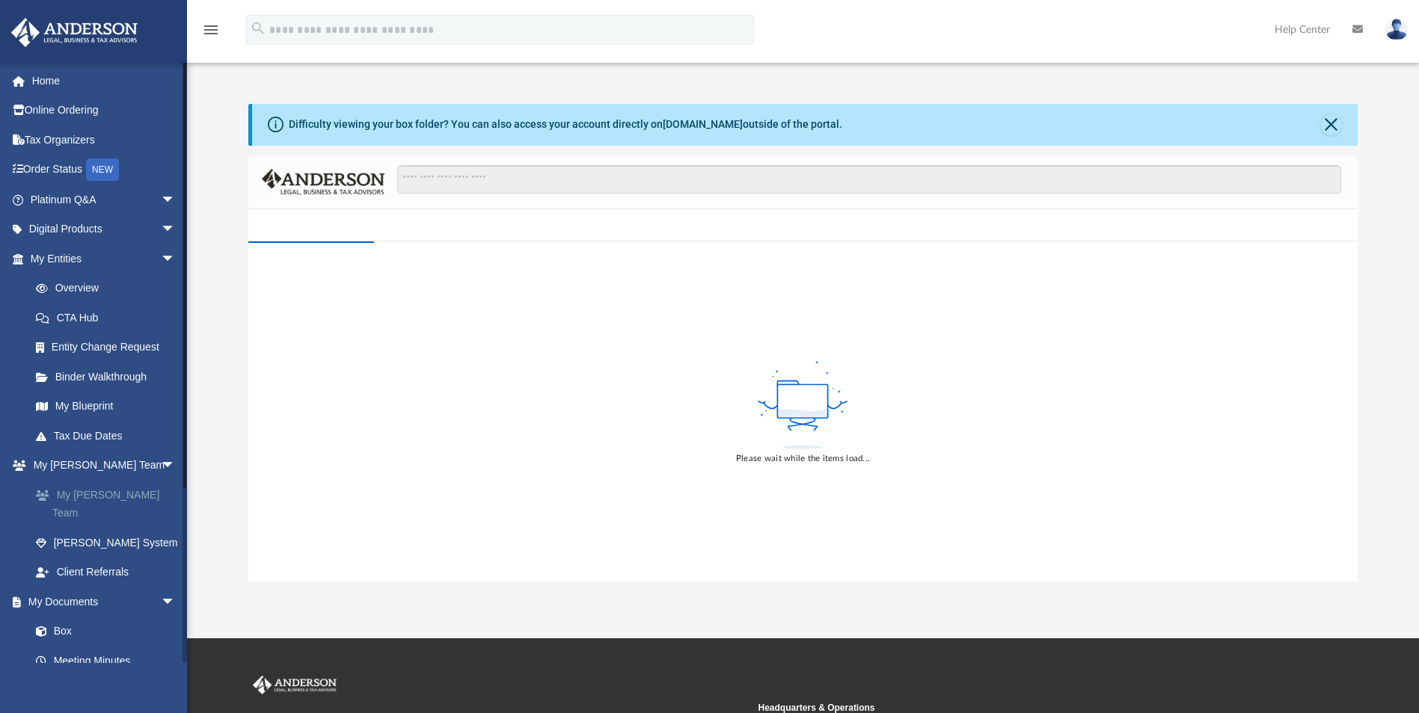
click at [108, 322] on link "My [PERSON_NAME] Team" at bounding box center [109, 504] width 177 height 48
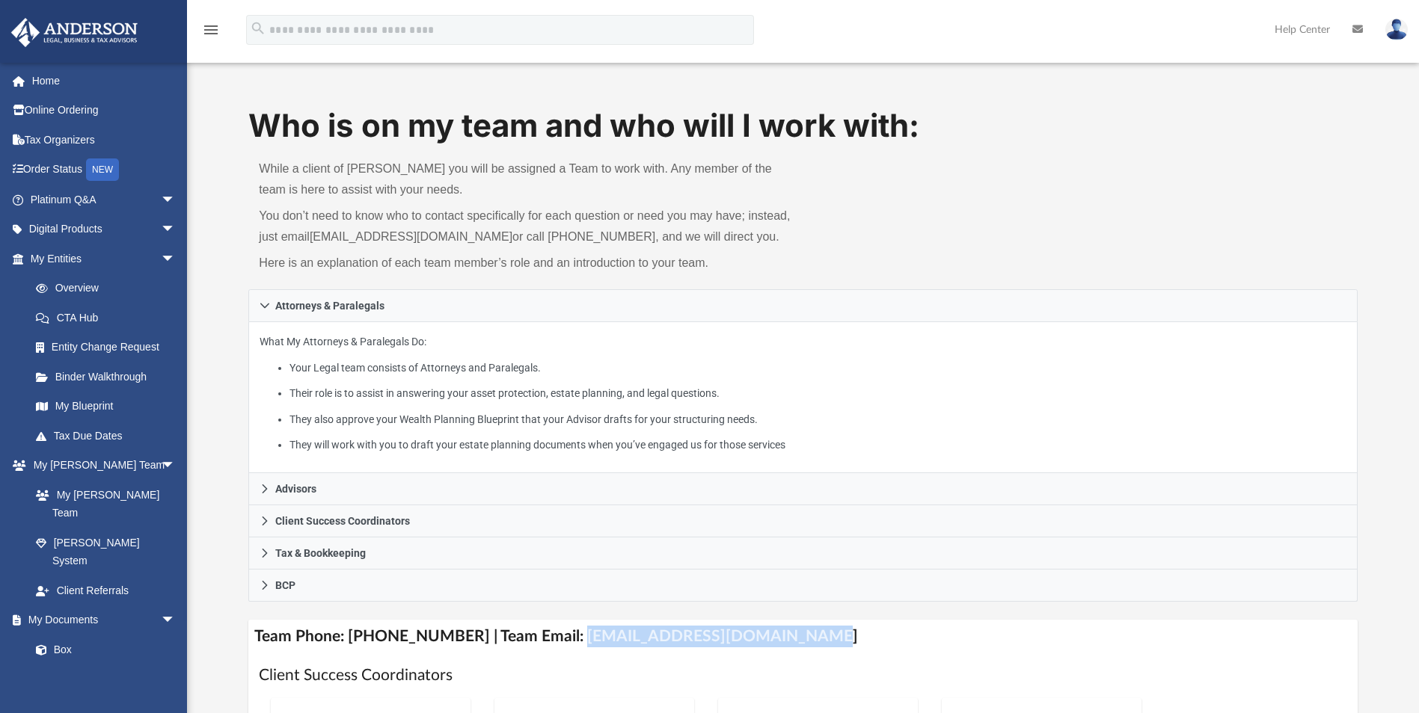
drag, startPoint x: 556, startPoint y: 635, endPoint x: 787, endPoint y: 637, distance: 230.3
click at [698, 322] on h4 "Team Phone: [PHONE_NUMBER] | Team Email: [EMAIL_ADDRESS][DOMAIN_NAME]" at bounding box center [802, 637] width 1108 height 34
drag, startPoint x: 787, startPoint y: 637, endPoint x: 707, endPoint y: 631, distance: 79.5
copy h4 "[EMAIL_ADDRESS][DOMAIN_NAME]"
